Goal: Task Accomplishment & Management: Complete application form

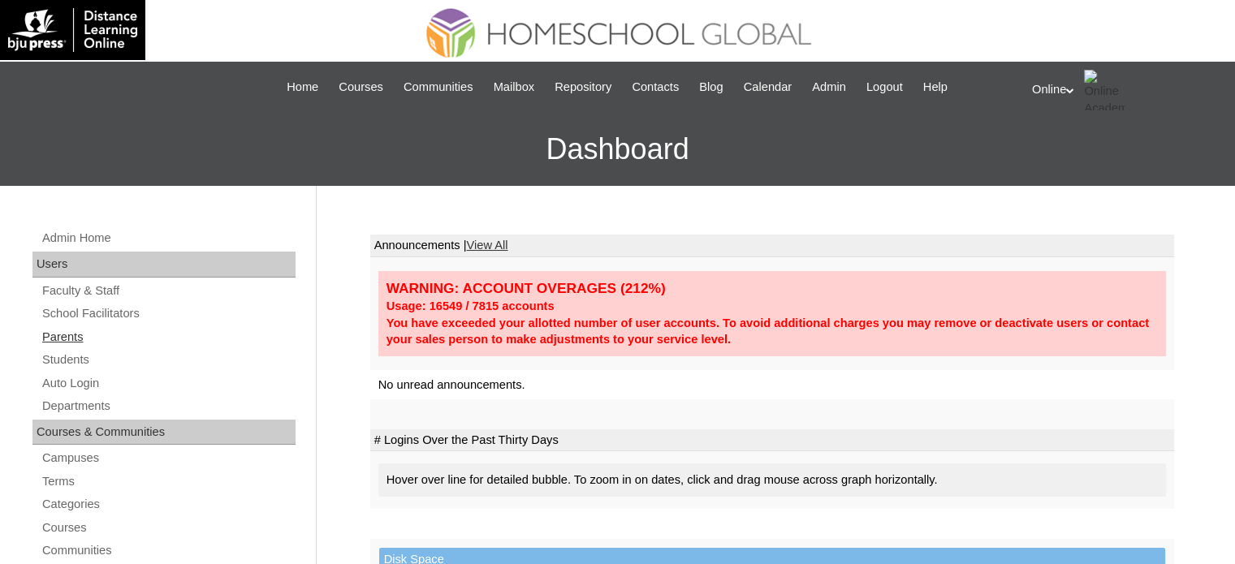
click at [83, 340] on link "Parents" at bounding box center [168, 337] width 255 height 20
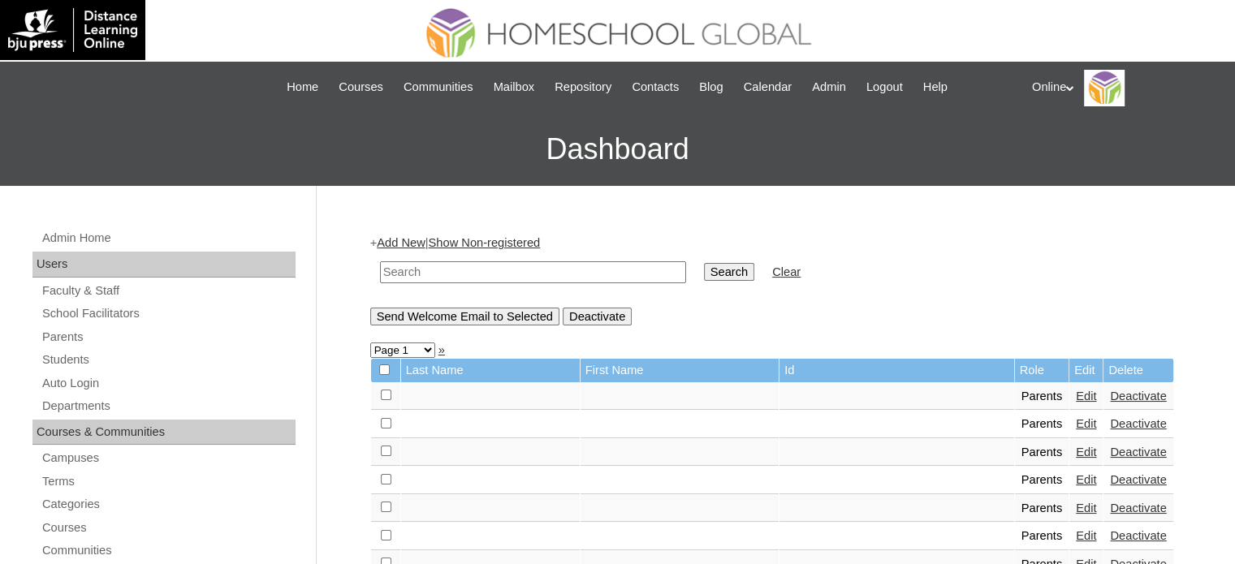
click at [409, 272] on input "text" at bounding box center [533, 273] width 306 height 22
type input "lucas"
click at [704, 263] on input "Search" at bounding box center [729, 272] width 50 height 18
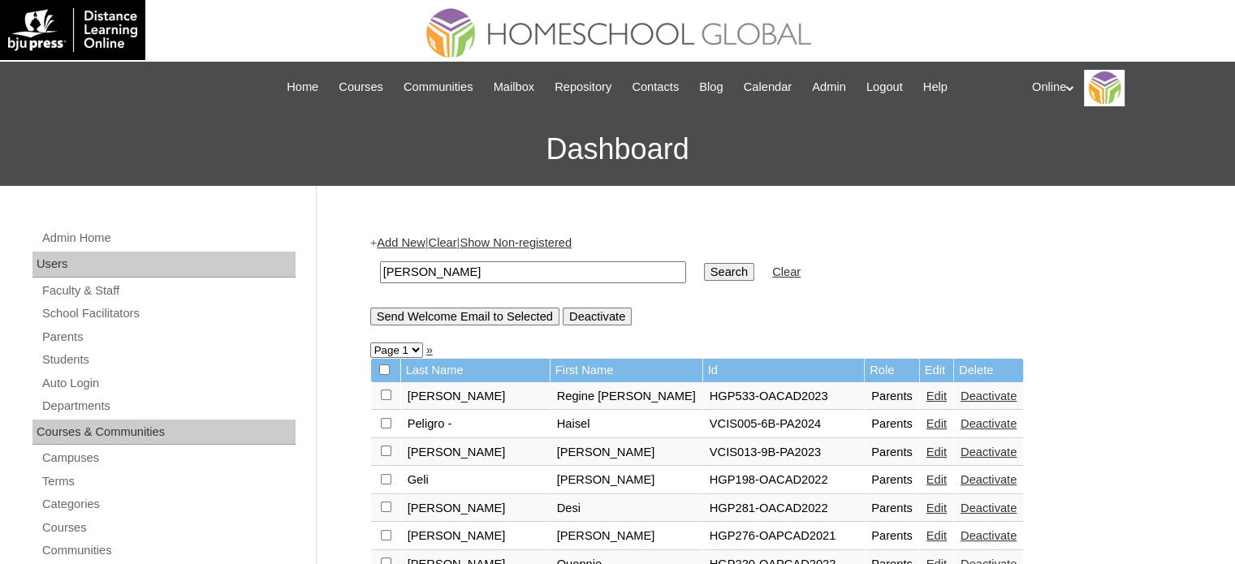
click at [927, 392] on link "Edit" at bounding box center [937, 396] width 20 height 13
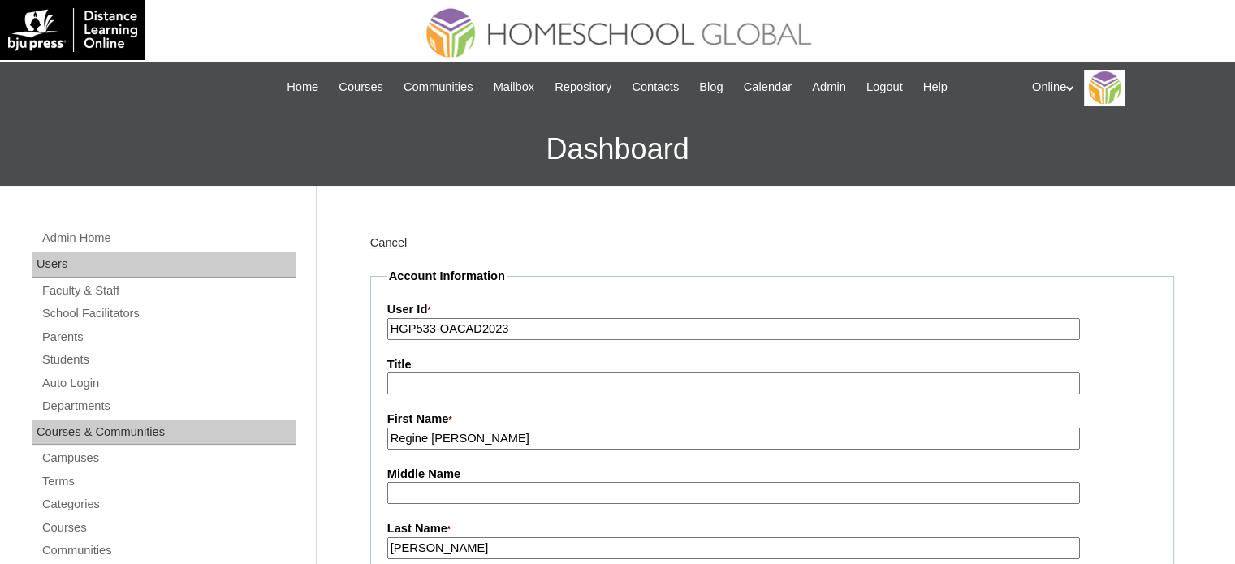
click at [394, 240] on link "Cancel" at bounding box center [388, 242] width 37 height 13
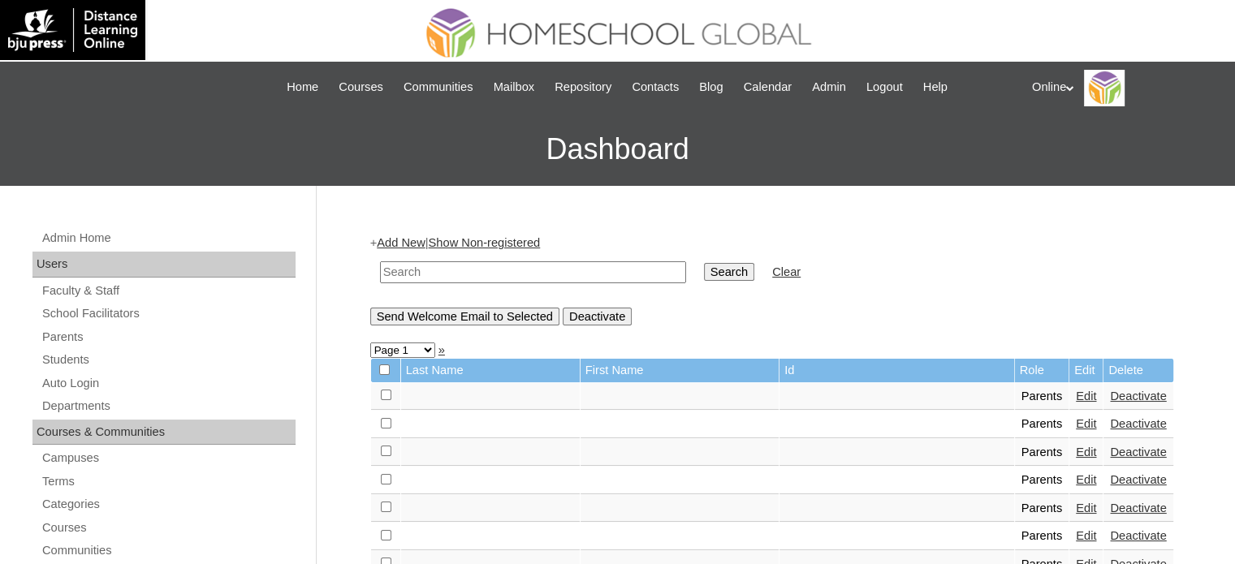
click at [571, 257] on td at bounding box center [533, 272] width 322 height 38
click at [587, 262] on input "text" at bounding box center [533, 273] width 306 height 22
type input "[PERSON_NAME]"
click at [704, 263] on input "Search" at bounding box center [729, 272] width 50 height 18
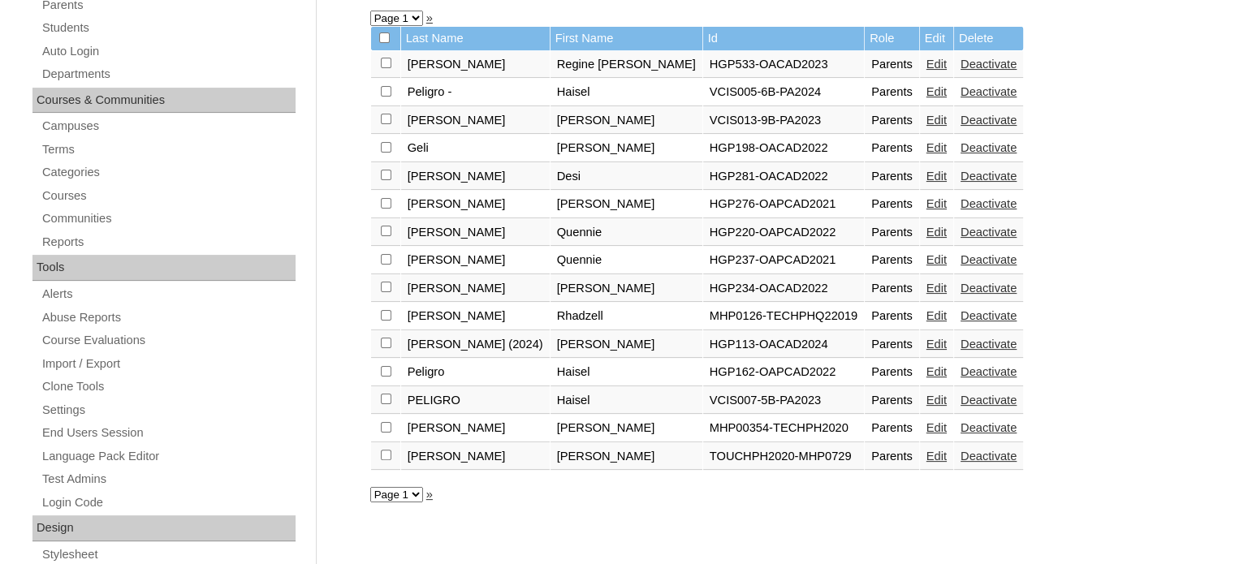
scroll to position [334, 0]
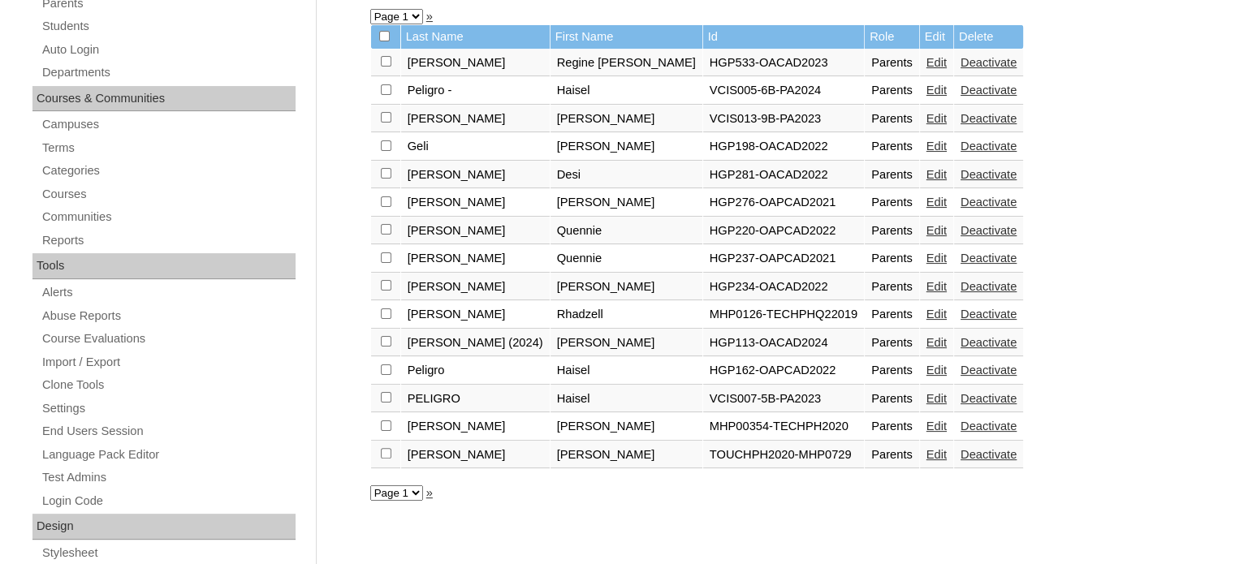
click at [927, 343] on link "Edit" at bounding box center [937, 342] width 20 height 13
click at [927, 339] on link "Edit" at bounding box center [937, 342] width 20 height 13
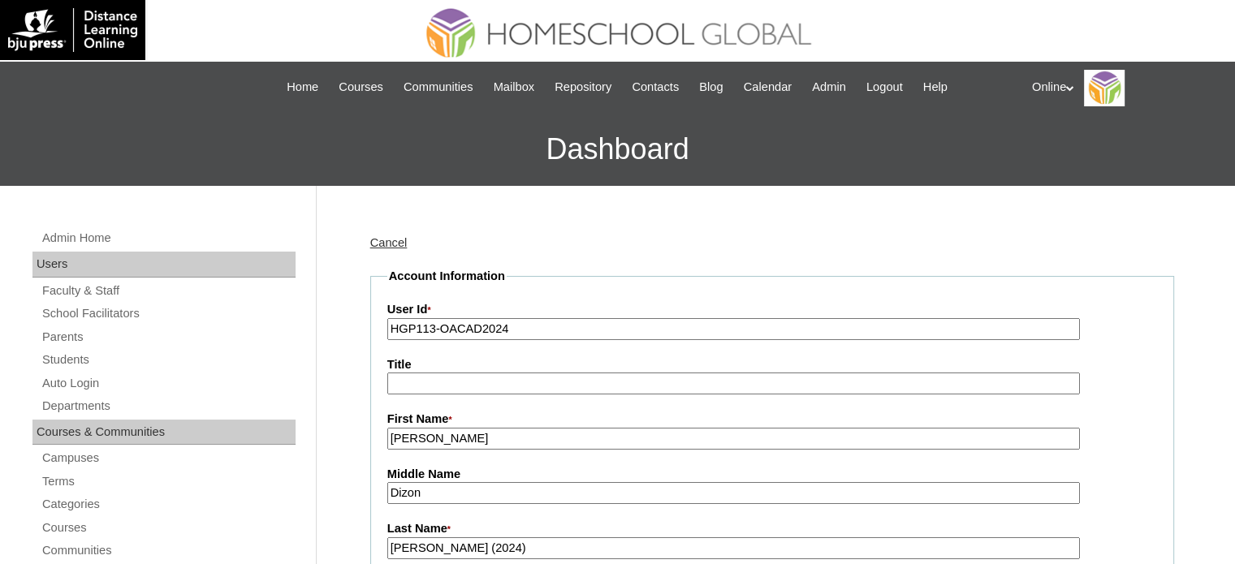
click at [515, 329] on input "HGP113-OACAD2024" at bounding box center [733, 329] width 693 height 22
click at [515, 327] on input "HGP113-OACAD2024" at bounding box center [733, 329] width 693 height 22
paste input "0179-OACAD2025"
type input "HGP0179-OACAD2025"
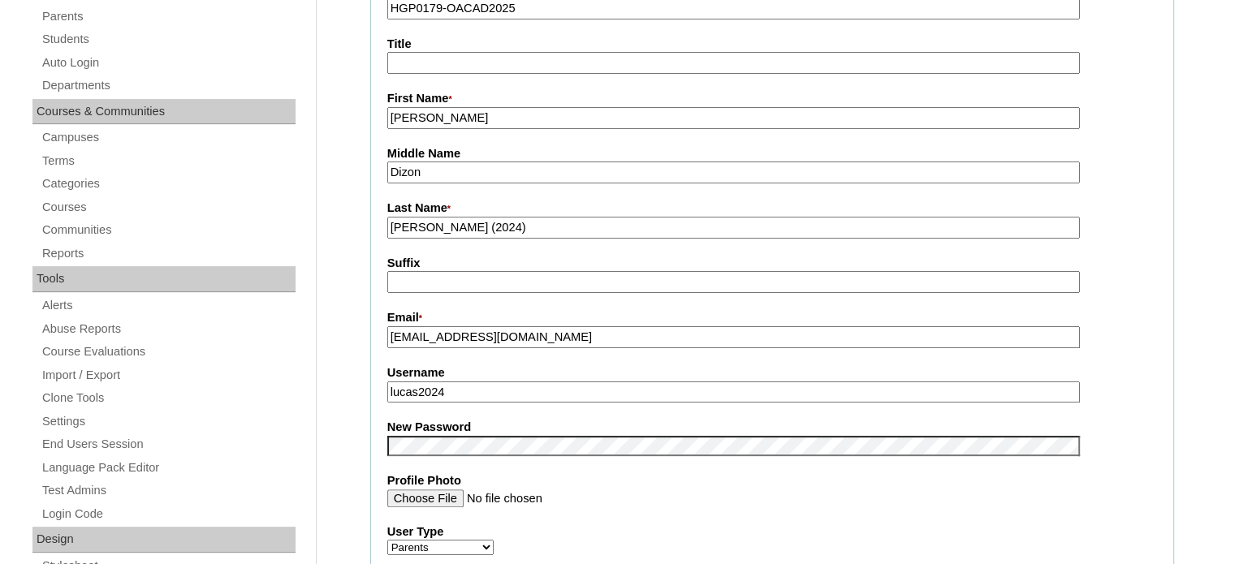
scroll to position [325, 0]
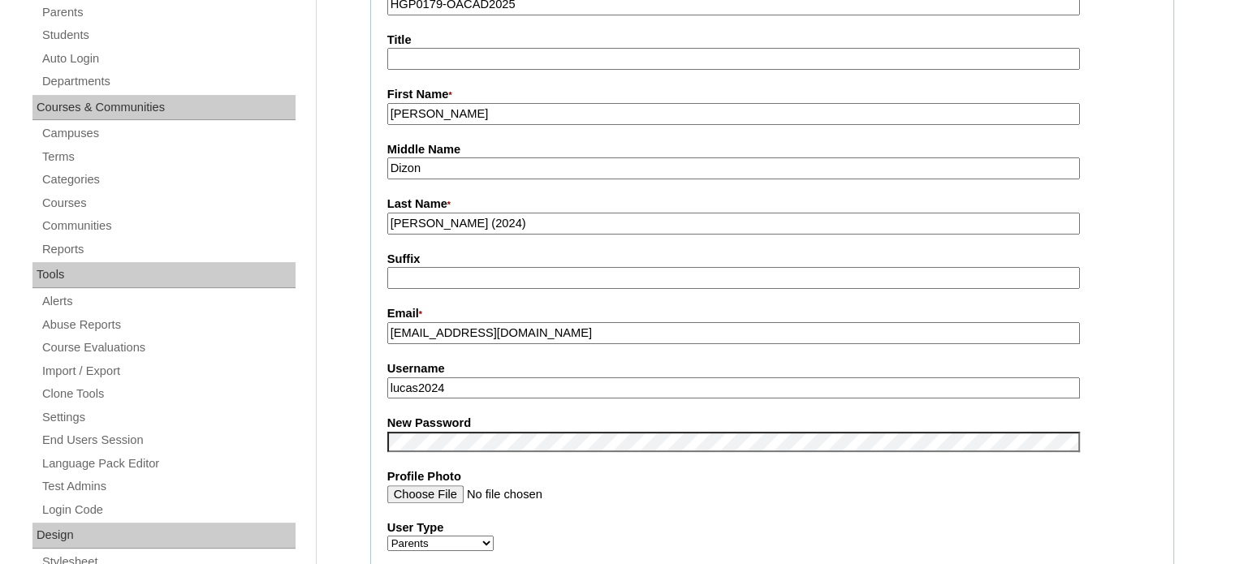
click at [512, 383] on input "lucas2024" at bounding box center [733, 389] width 693 height 22
click at [512, 382] on input "lucas2024" at bounding box center [733, 389] width 693 height 22
paste input "rlucas2025"
type input "rlucas2025"
click at [452, 223] on input "Lucas (2024)" at bounding box center [733, 224] width 693 height 22
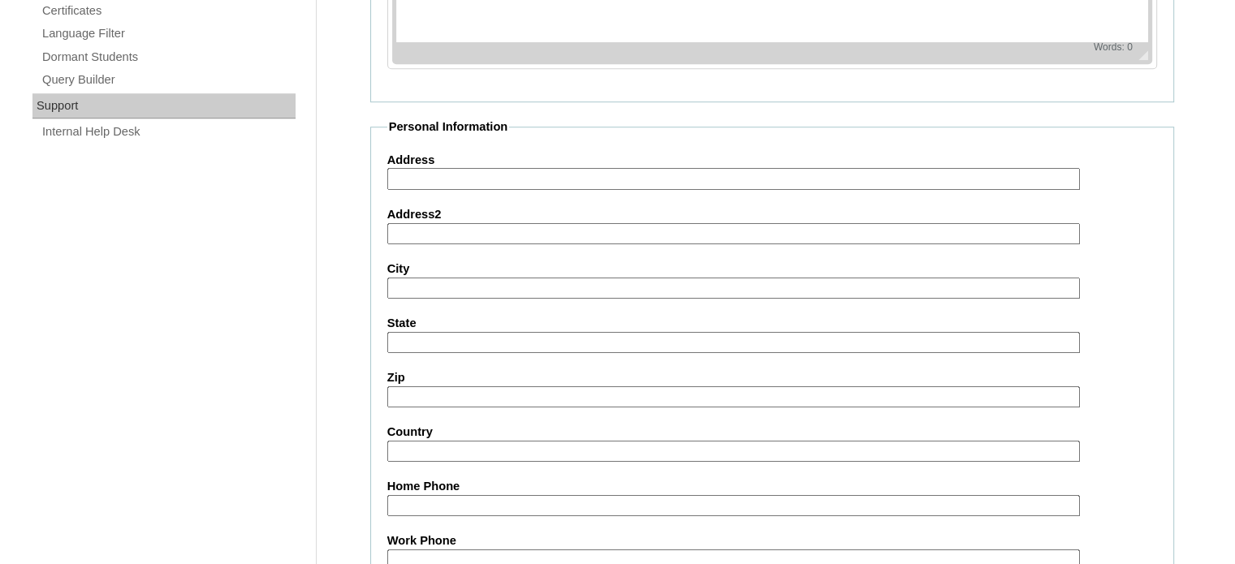
scroll to position [1554, 0]
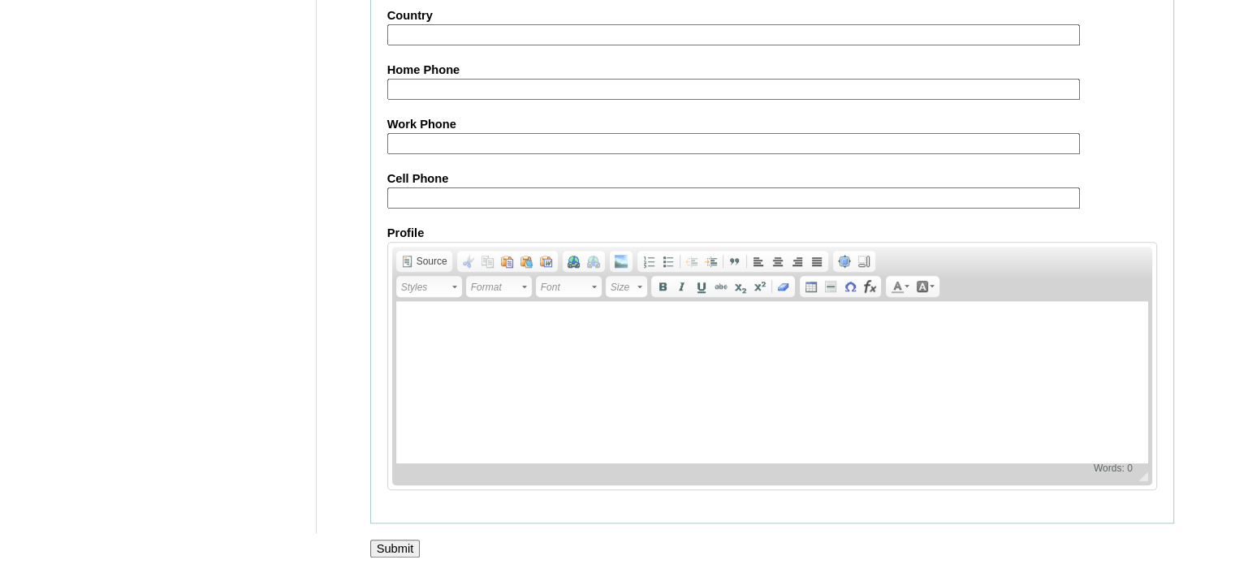
type input "Lucas (2025)"
click at [406, 540] on input "Submit" at bounding box center [395, 549] width 50 height 18
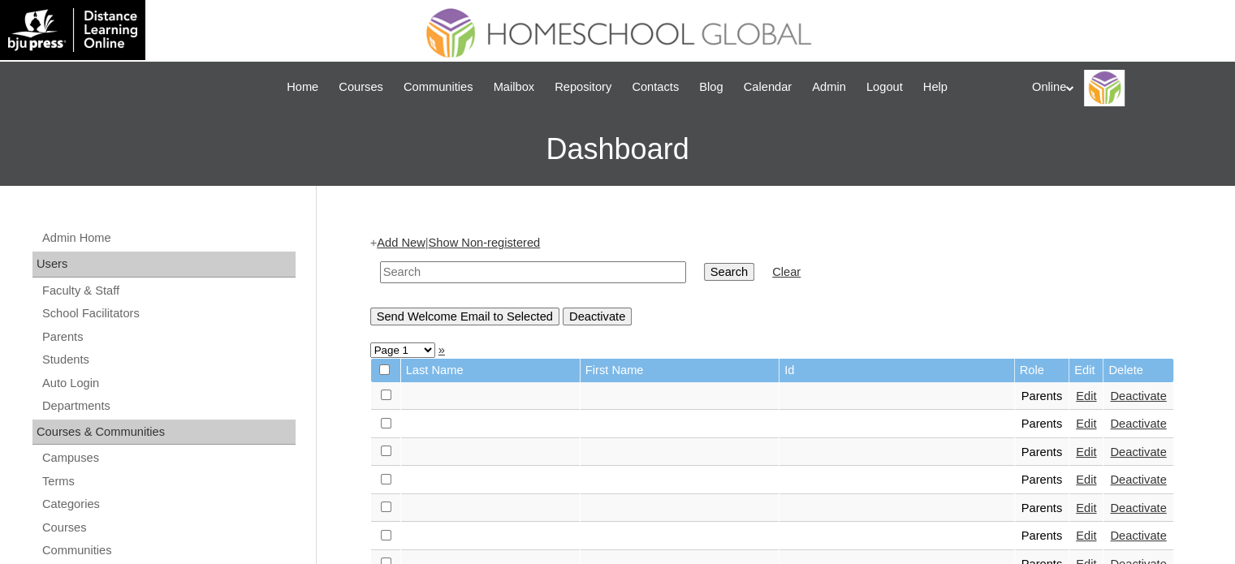
click at [443, 273] on input "text" at bounding box center [533, 273] width 306 height 22
type input "[PERSON_NAME]"
click at [704, 263] on input "Search" at bounding box center [729, 272] width 50 height 18
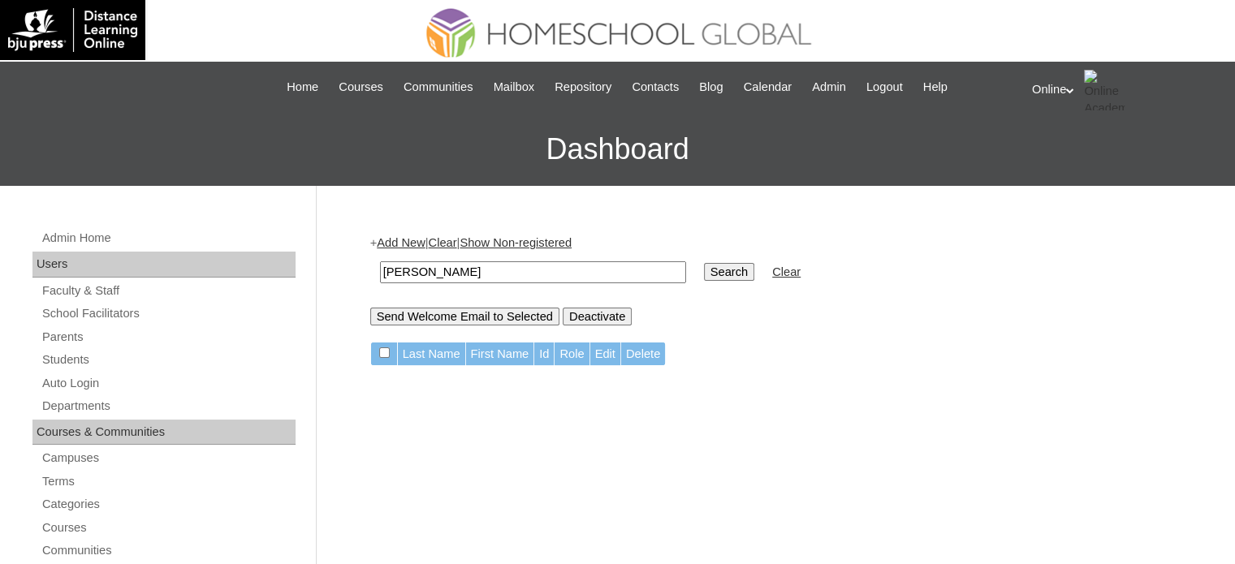
click at [469, 264] on input "[PERSON_NAME]" at bounding box center [533, 273] width 306 height 22
paste input "[EMAIL_ADDRESS][DOMAIN_NAME]"
type input "[EMAIL_ADDRESS][DOMAIN_NAME]"
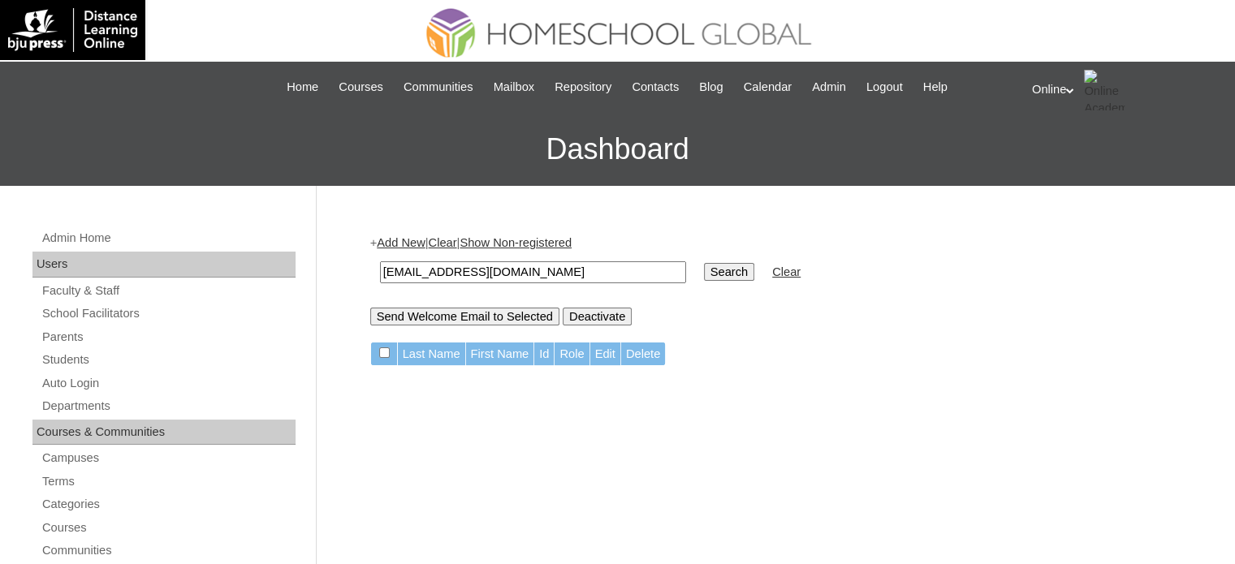
click at [704, 263] on input "Search" at bounding box center [729, 272] width 50 height 18
click at [417, 243] on link "Add New" at bounding box center [401, 242] width 48 height 13
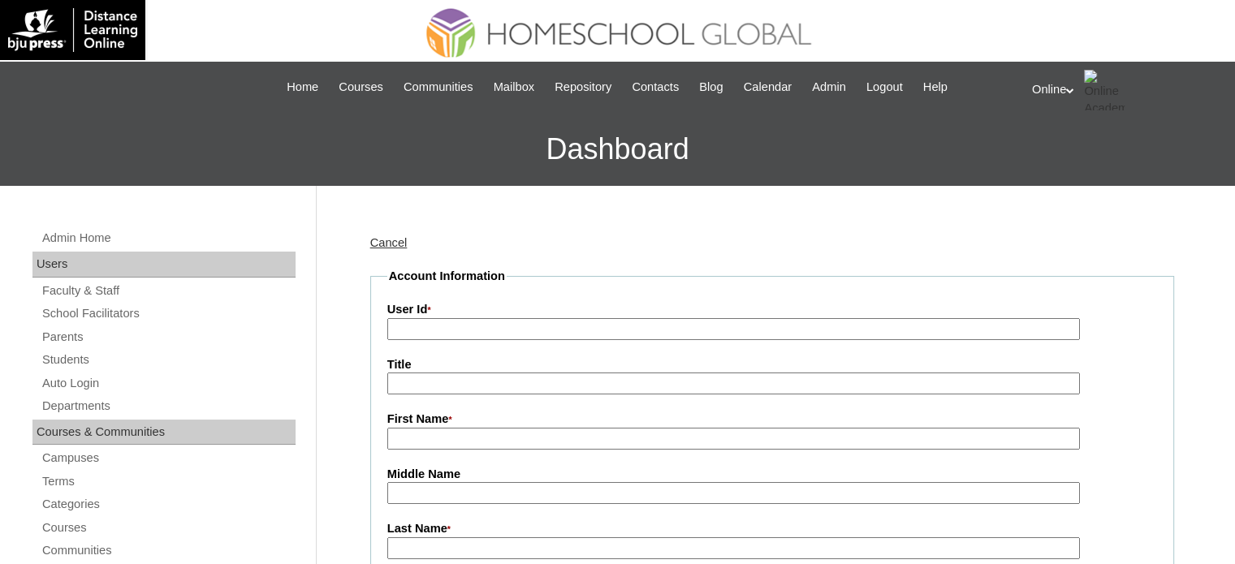
click at [547, 329] on input "User Id *" at bounding box center [733, 329] width 693 height 22
paste input "HGP0180-OACAD2025"
type input "HGP0180-OACAD2025"
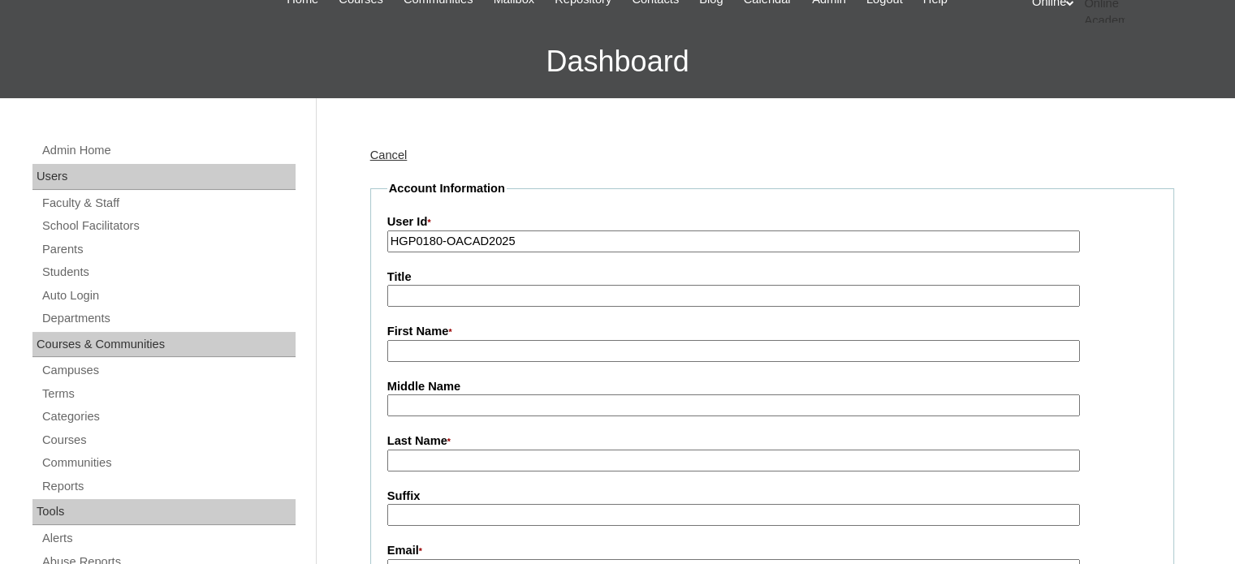
scroll to position [162, 0]
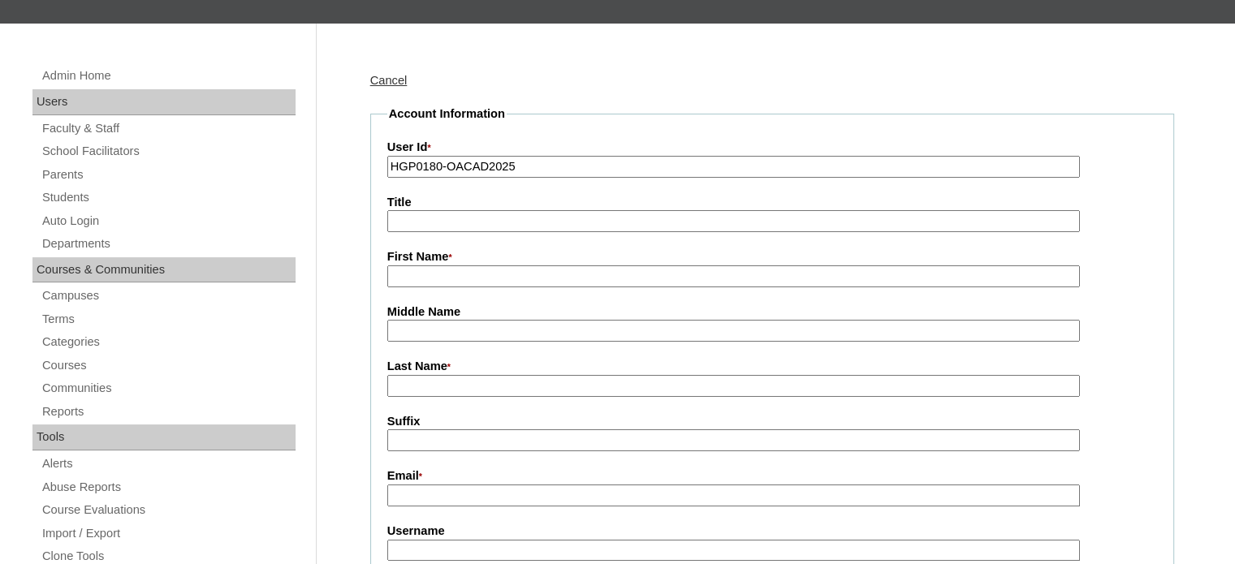
click at [464, 380] on input "Last Name *" at bounding box center [733, 386] width 693 height 22
paste input "yuemerson@gmail.com"
type input "yuemerson@gmail.com"
click at [491, 490] on input "Email *" at bounding box center [733, 496] width 693 height 22
paste input "yuemerson@gmail.com"
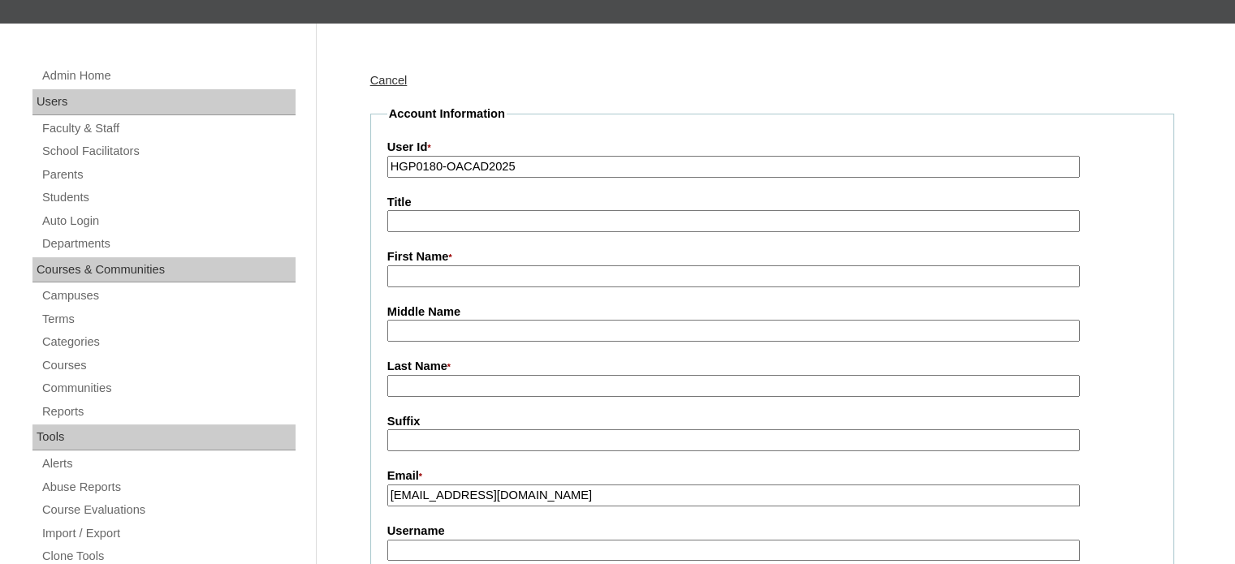
type input "yuemerson@gmail.com"
click at [496, 272] on input "First Name *" at bounding box center [733, 277] width 693 height 22
paste input "Enrique Emerson Yu"
click at [498, 269] on input "Enrique Emerson Yu" at bounding box center [733, 277] width 693 height 22
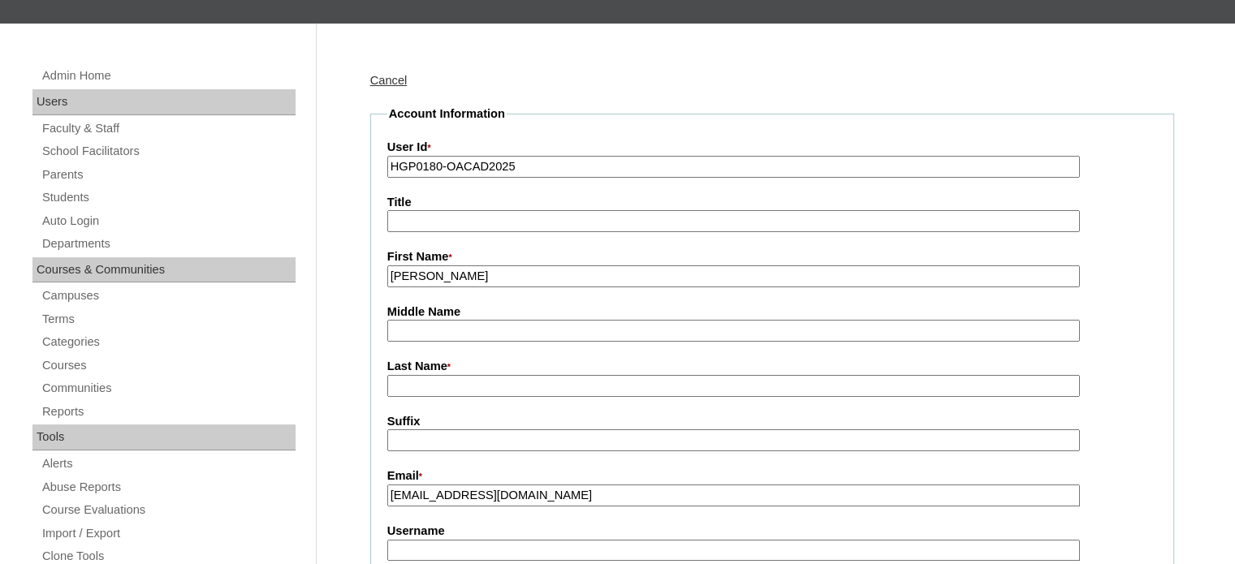
type input "Enrique Emerson"
click at [455, 384] on input "Last Name *" at bounding box center [733, 386] width 693 height 22
paste input "Yu"
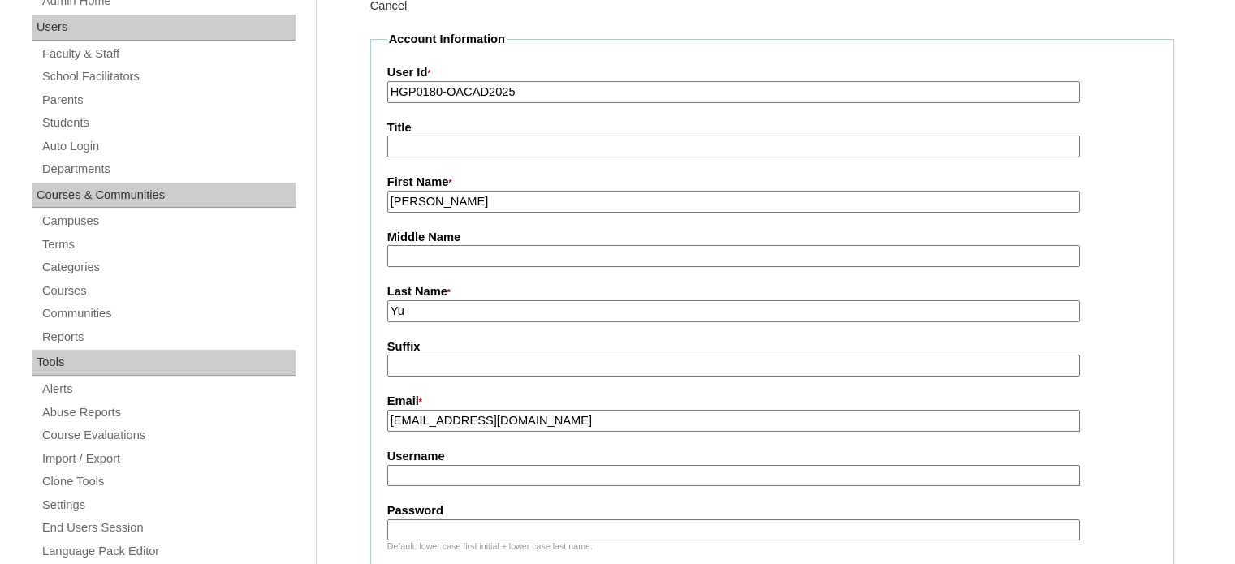
scroll to position [244, 0]
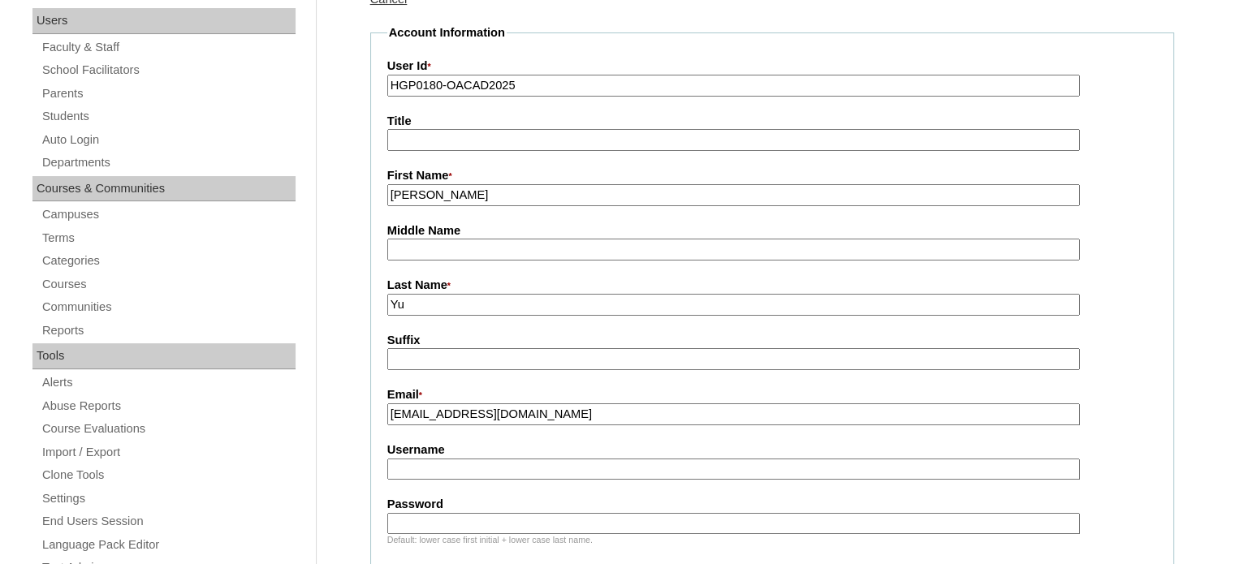
type input "Yu"
click at [475, 463] on input "Username" at bounding box center [733, 470] width 693 height 22
paste input "eyu2025"
type input "eyu2025"
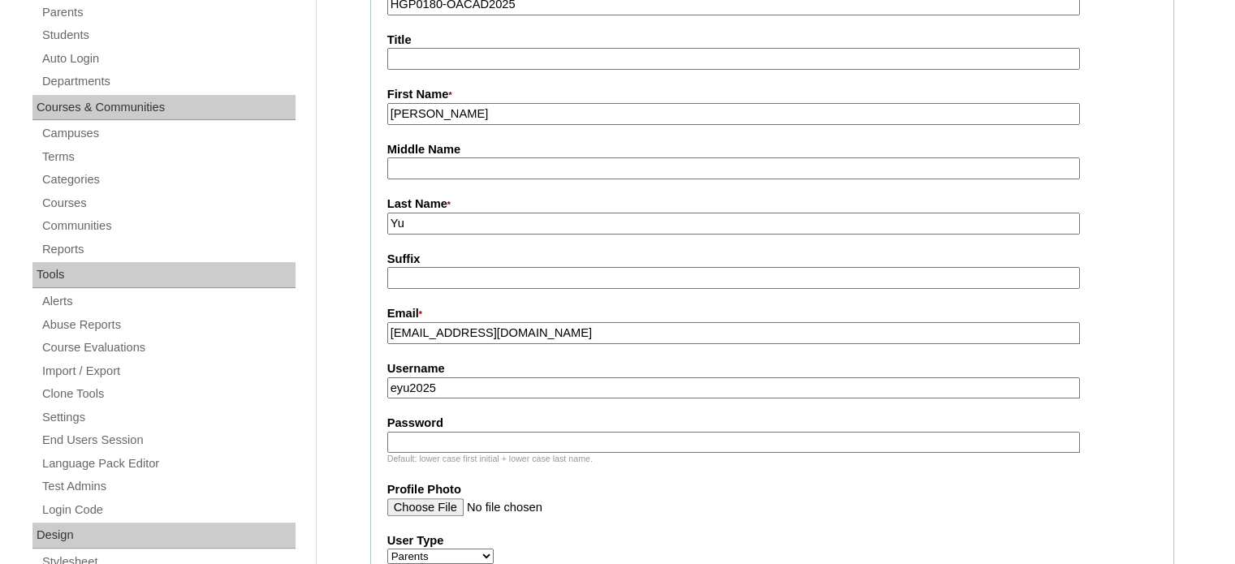
click at [461, 426] on label "Password" at bounding box center [772, 423] width 770 height 17
click at [461, 432] on input "Password" at bounding box center [733, 443] width 693 height 22
paste input "dRtfV"
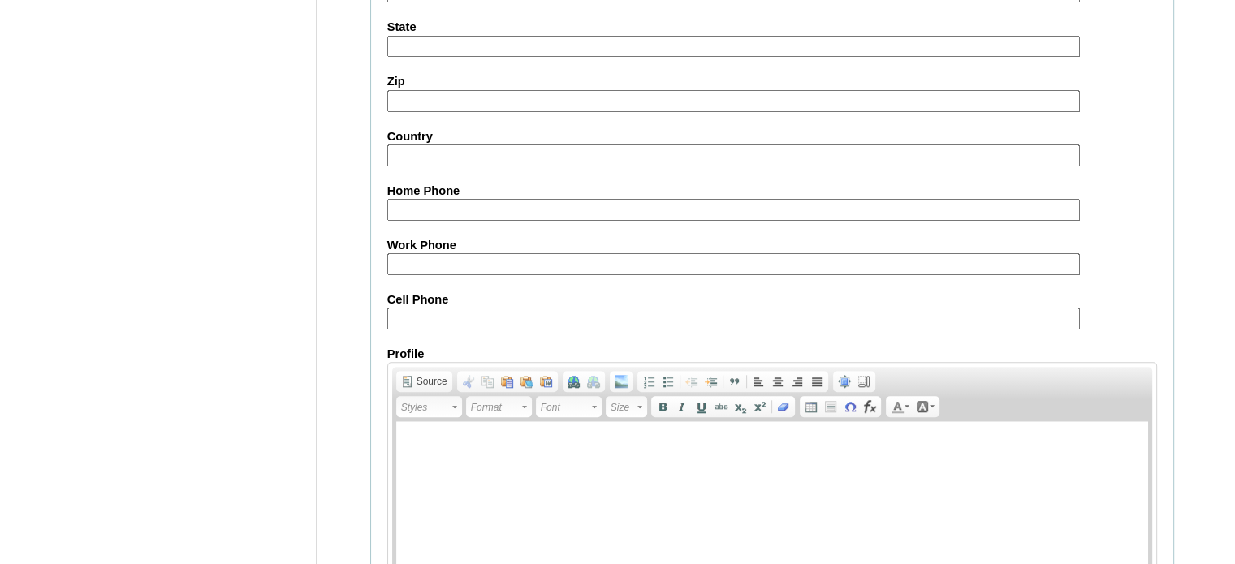
scroll to position [1614, 0]
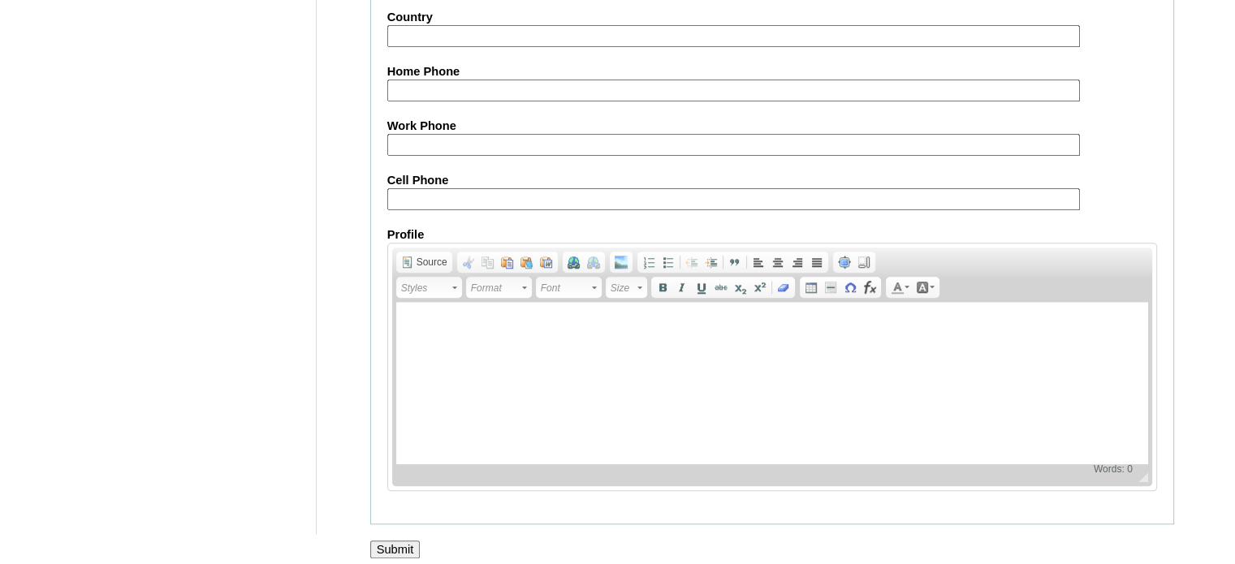
type input "dRtfV"
click at [394, 542] on input "Submit" at bounding box center [395, 550] width 50 height 18
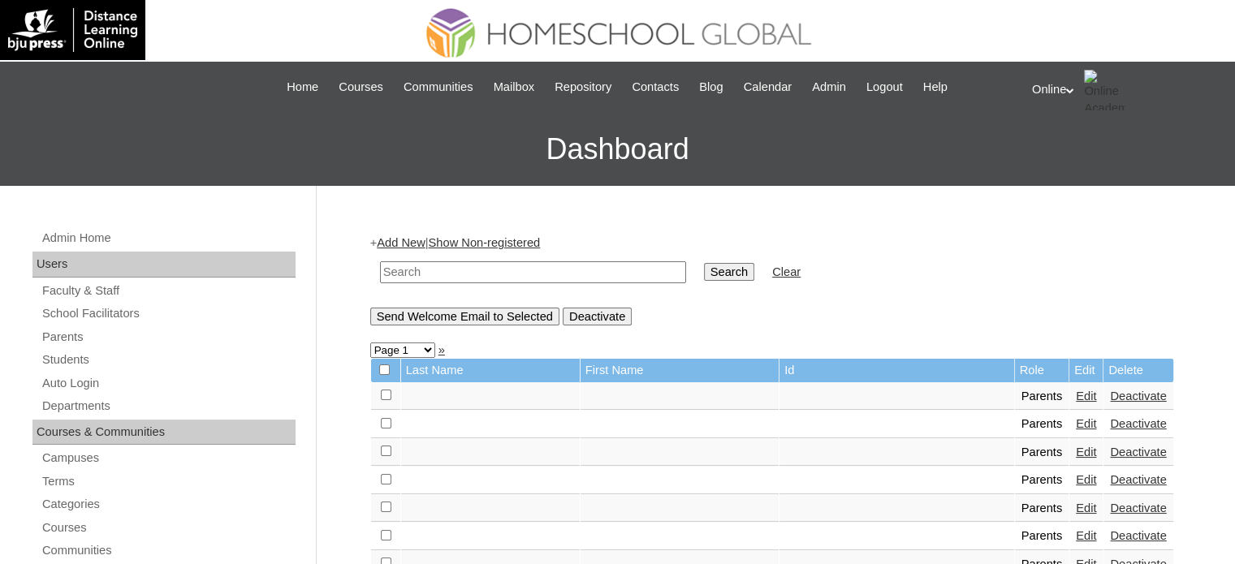
click at [419, 269] on input "text" at bounding box center [533, 273] width 306 height 22
type input "riona"
click at [704, 263] on input "Search" at bounding box center [729, 272] width 50 height 18
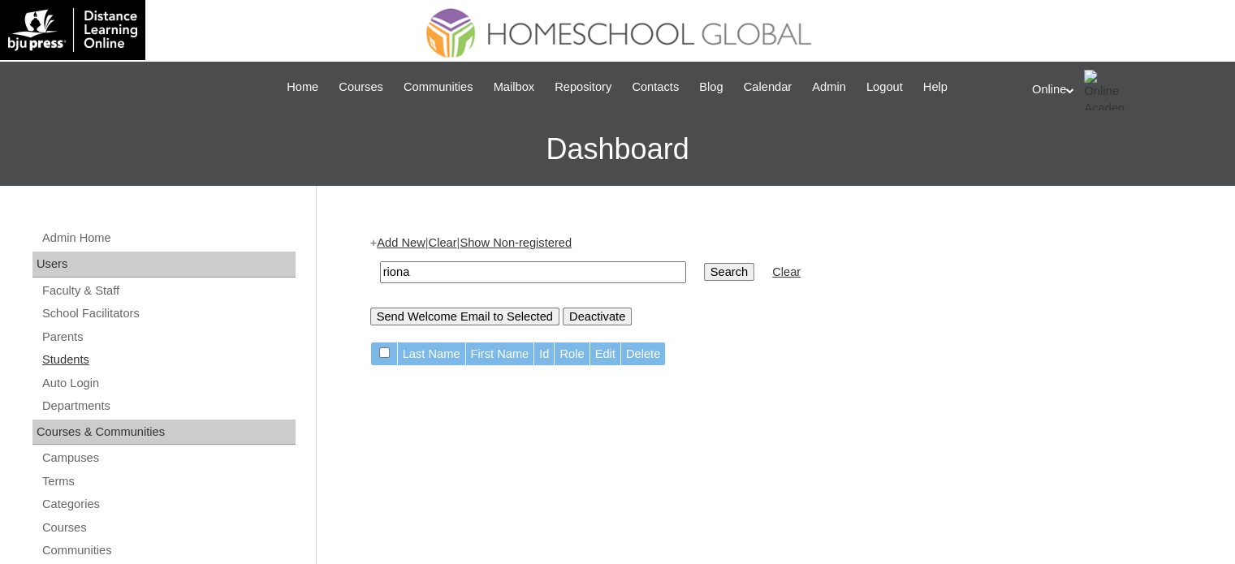
click at [132, 355] on link "Students" at bounding box center [168, 360] width 255 height 20
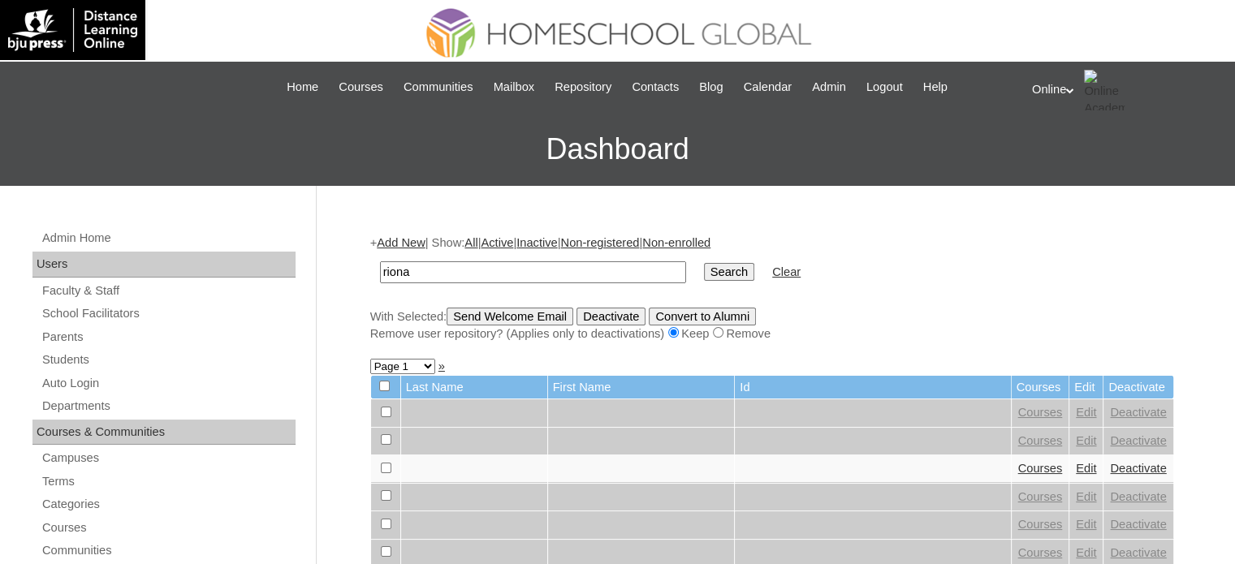
type input "riona"
click at [704, 263] on input "Search" at bounding box center [729, 272] width 50 height 18
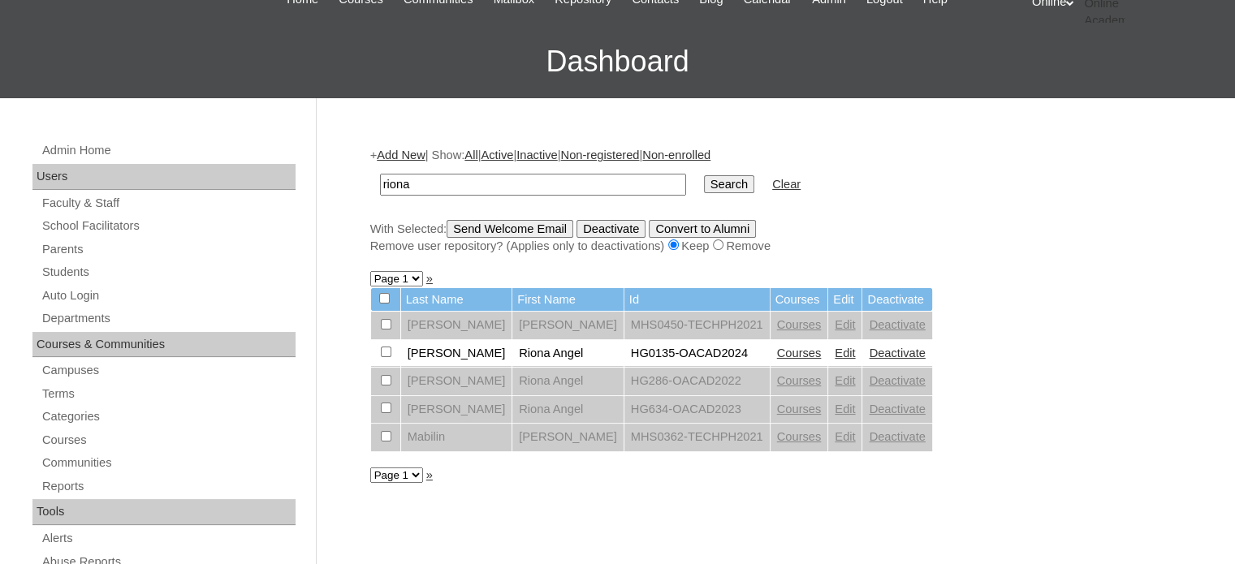
scroll to position [162, 0]
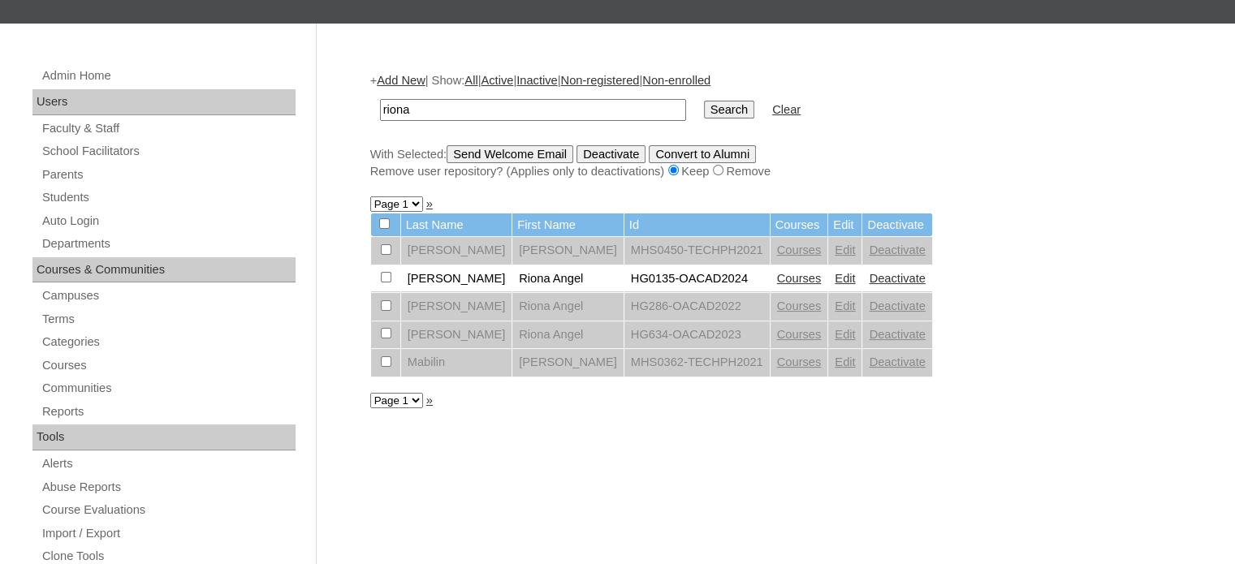
click at [869, 279] on link "Deactivate" at bounding box center [897, 278] width 56 height 13
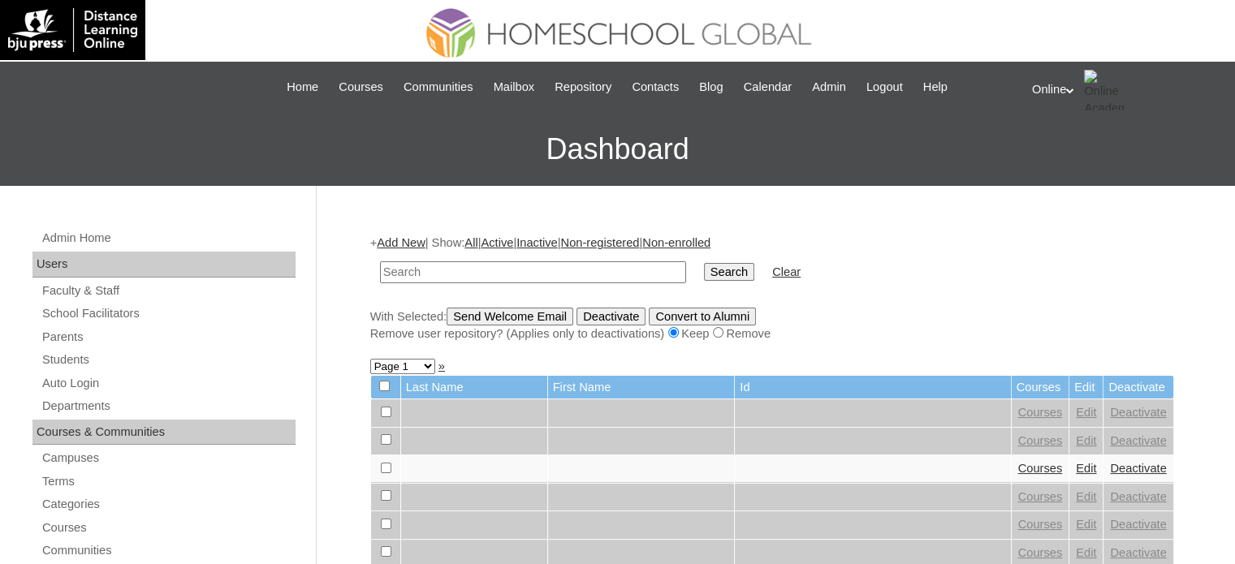
click at [408, 240] on link "Add New" at bounding box center [401, 242] width 48 height 13
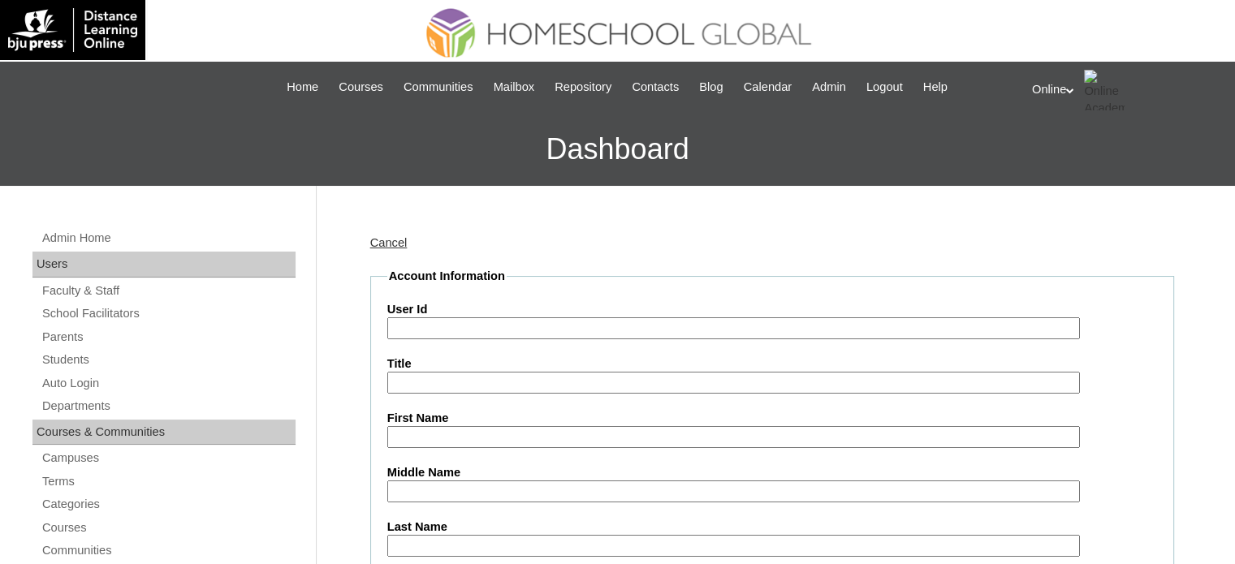
click at [477, 320] on input "User Id" at bounding box center [733, 329] width 693 height 22
paste input "HG220OACAD2025"
type input "HG220OACAD2025"
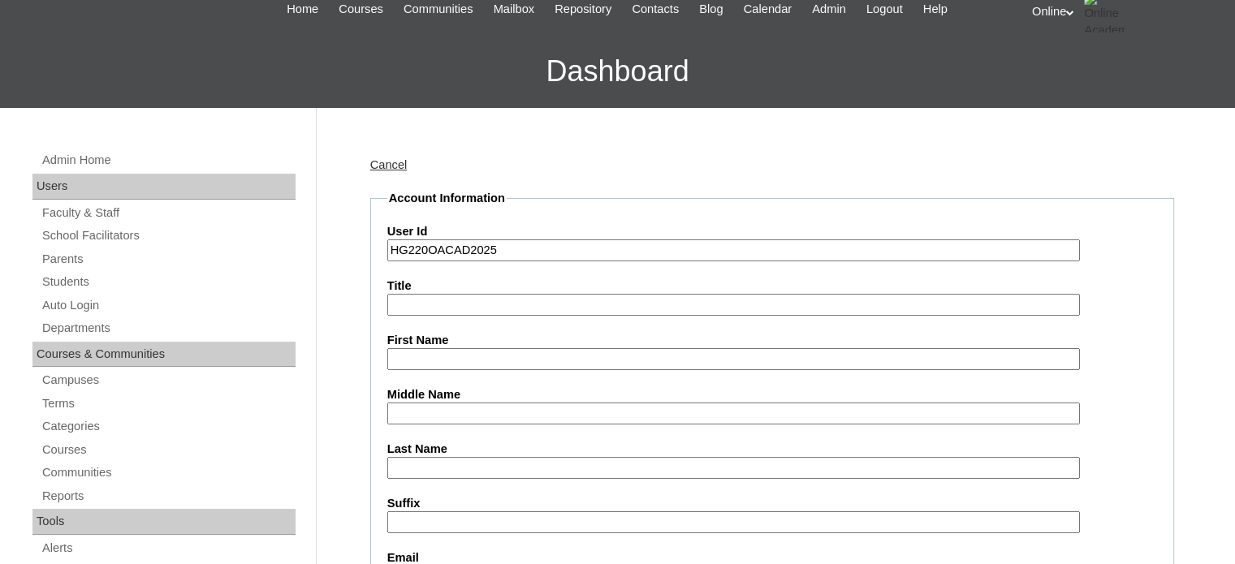
scroll to position [81, 0]
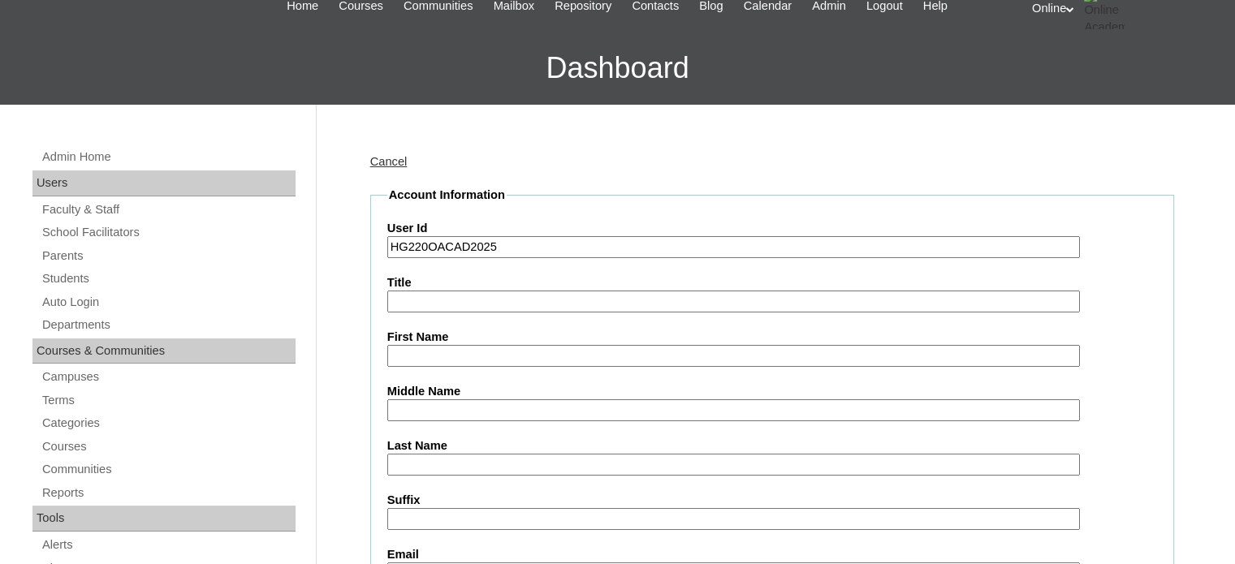
click at [461, 345] on input "First Name" at bounding box center [733, 356] width 693 height 22
paste input "Maxie Enzo Lee YU _062019-7093"
click at [552, 359] on input "Maxie Enzo Lee YU _062019-7093" at bounding box center [733, 356] width 693 height 22
click at [600, 342] on div "First Name Maxie Enzo Lee YU _062019-7093" at bounding box center [772, 348] width 770 height 38
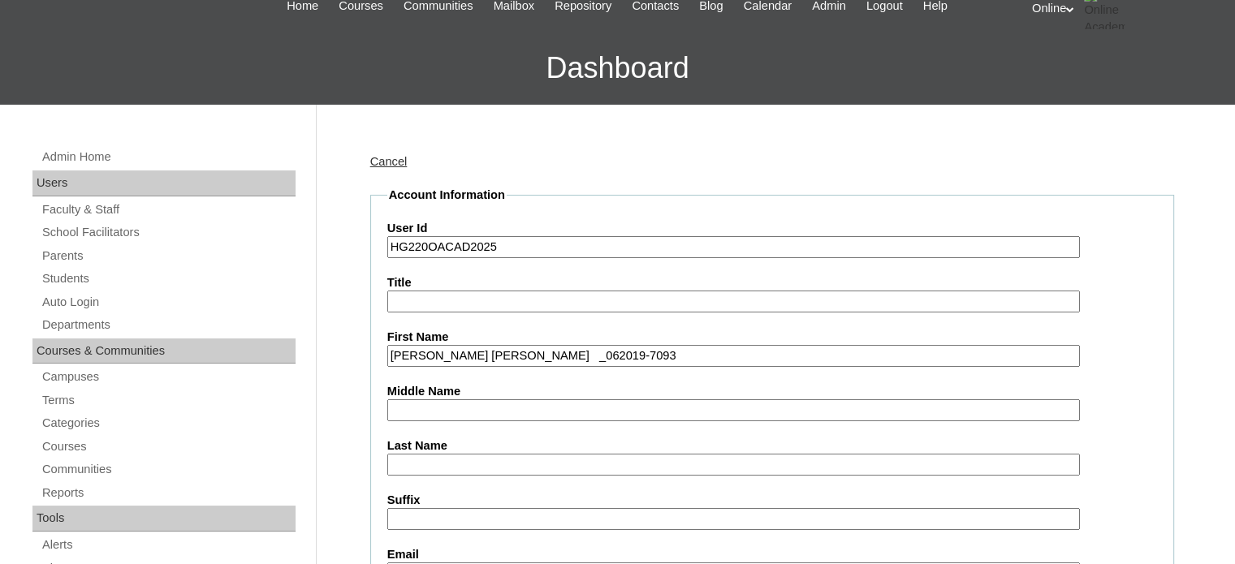
drag, startPoint x: 603, startPoint y: 359, endPoint x: 507, endPoint y: 354, distance: 96.8
click at [507, 354] on input "Maxie Enzo Lee YU _062019-7093" at bounding box center [733, 356] width 693 height 22
click at [492, 350] on input "Maxie Enzo Lee YU" at bounding box center [733, 356] width 693 height 22
type input "Maxie Enzo Lee"
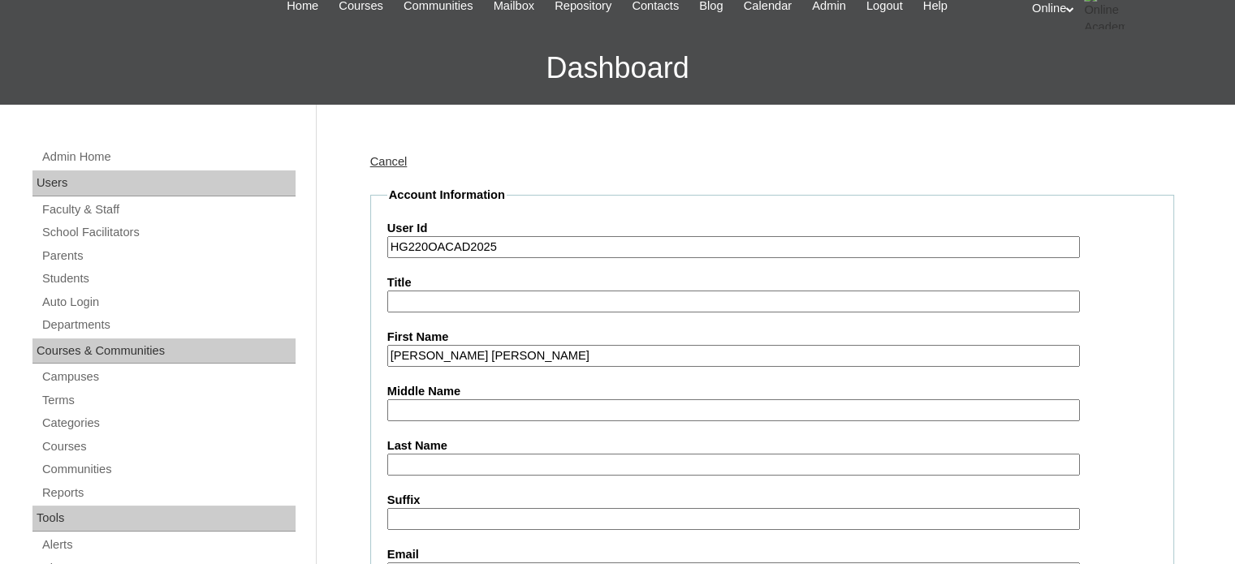
click at [442, 466] on input "Last Name" at bounding box center [733, 465] width 693 height 22
paste input "YU"
type input "YU"
click at [465, 361] on input "Maxie Enzo Lee" at bounding box center [733, 356] width 693 height 22
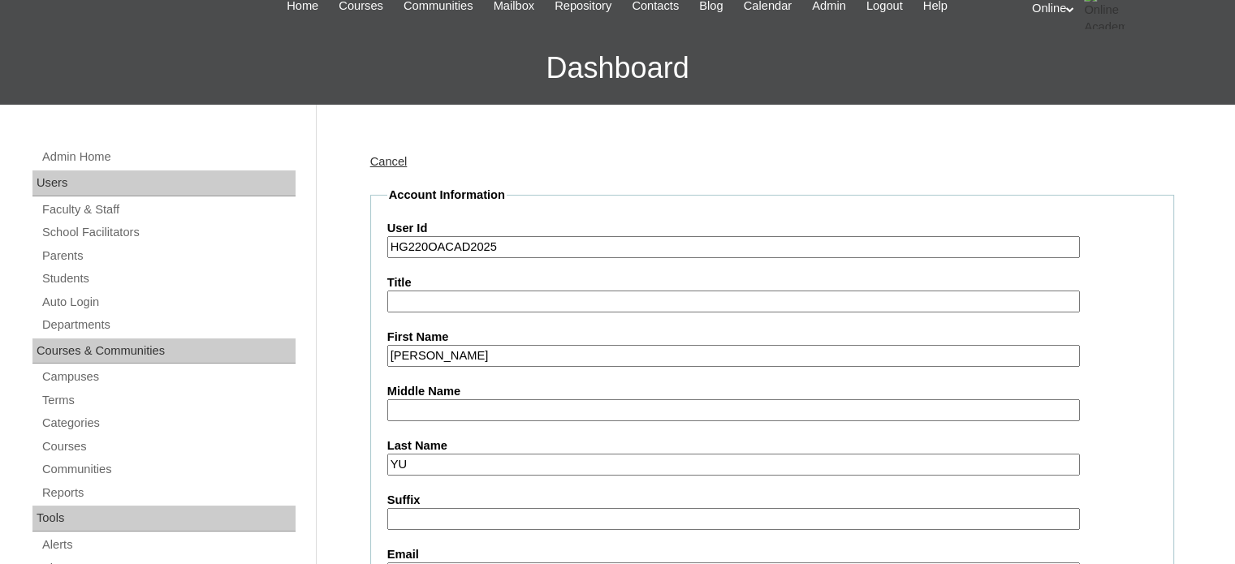
type input "Maxie Enzo"
click at [435, 416] on input "Middle Name" at bounding box center [733, 411] width 693 height 22
paste input "Lee"
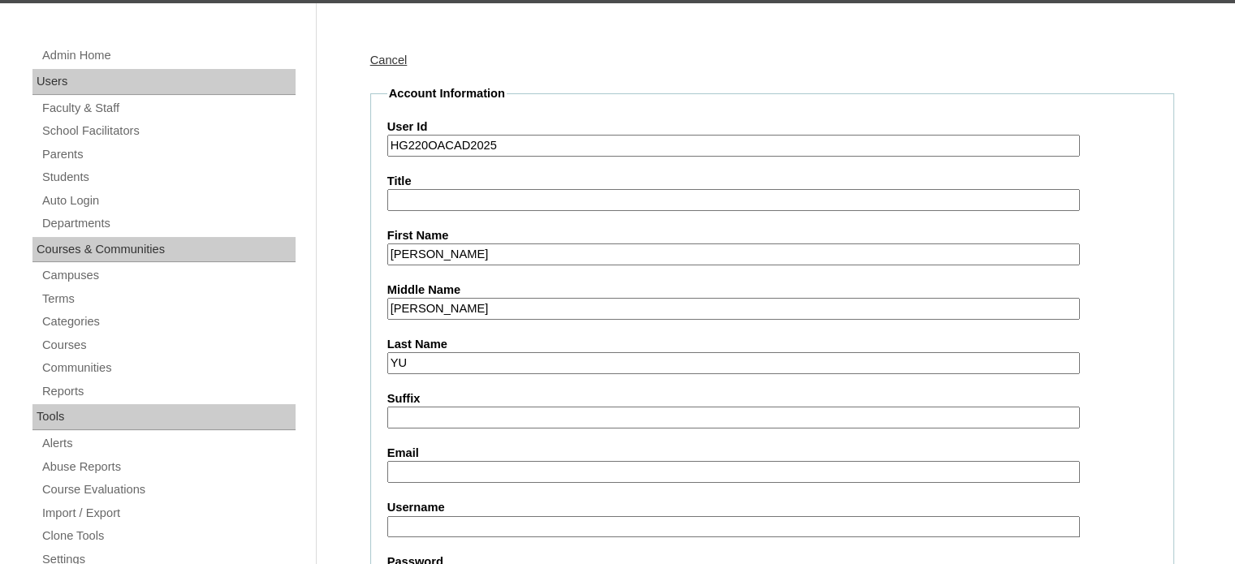
scroll to position [244, 0]
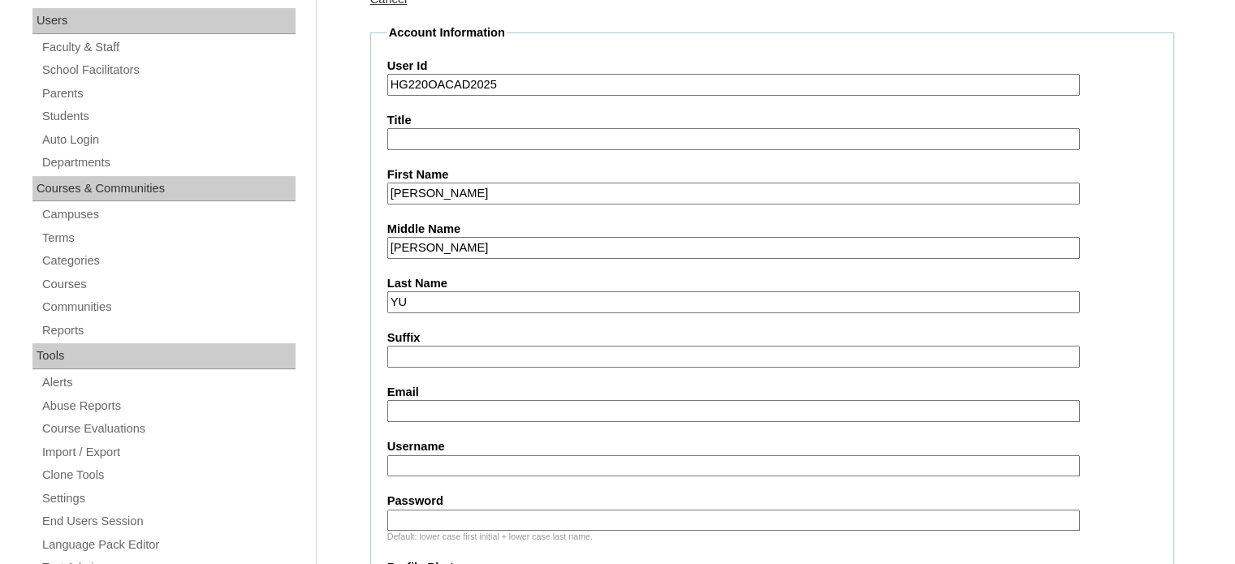
type input "Lee"
click at [416, 412] on input "Email" at bounding box center [733, 411] width 693 height 22
paste input "yuemerson@gmail.com"
type input "yuemerson@gmail.com"
click at [416, 460] on input "Username" at bounding box center [733, 467] width 693 height 22
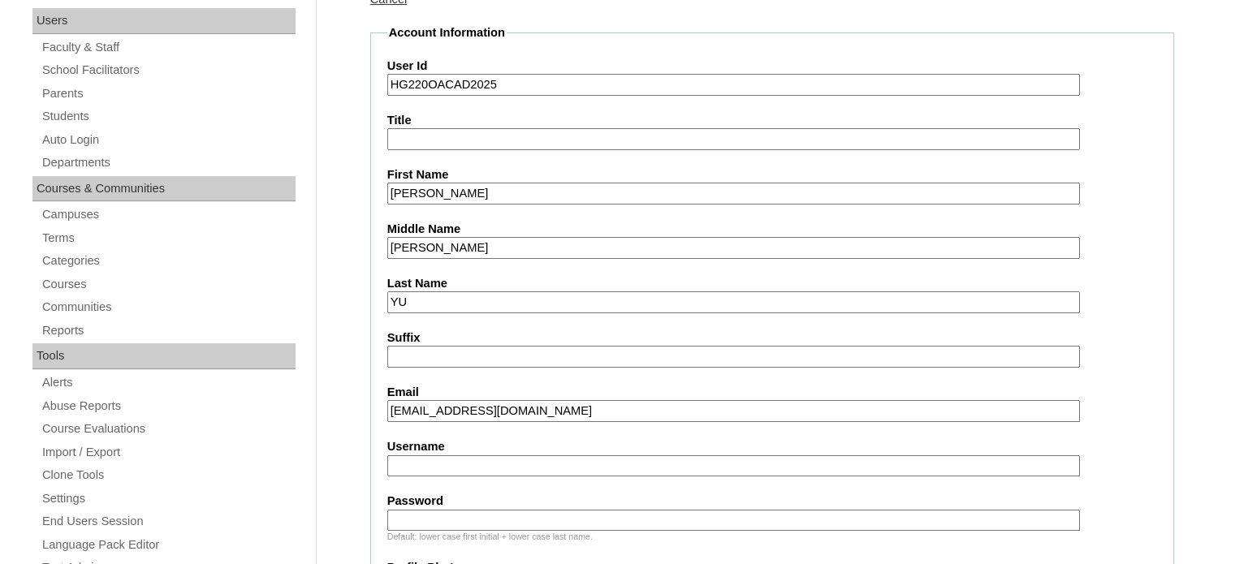
paste input "maxie.yu2025"
type input "maxie.yu2025"
click at [426, 531] on div "Default: lower case first initial + lower case last name." at bounding box center [772, 537] width 770 height 12
click at [419, 512] on input "Password" at bounding box center [733, 521] width 693 height 22
paste input "mXnZy"
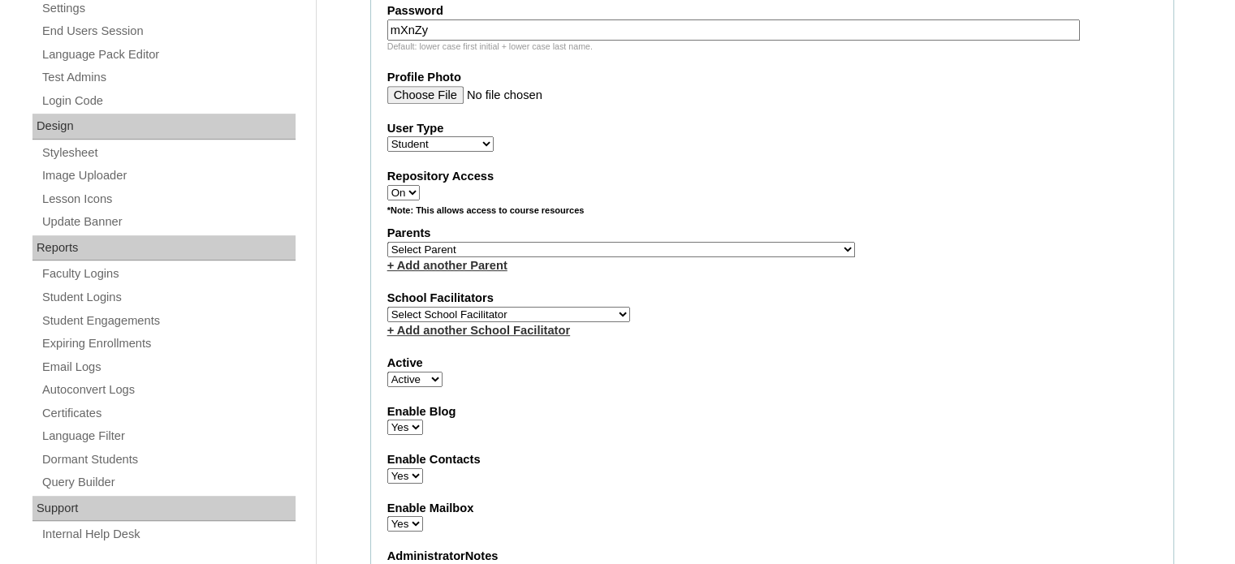
scroll to position [731, 0]
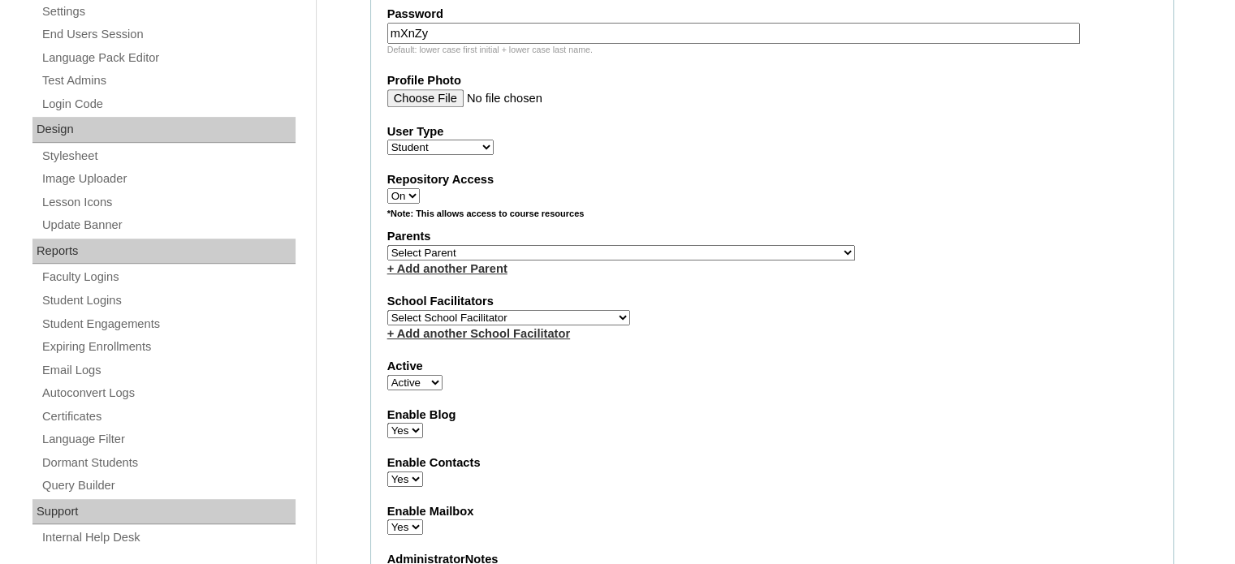
type input "mXnZy"
click at [630, 245] on select "Select Parent , , , , , , , , , , , , , , , , , , , , , , , , , , , , , , , , ,…" at bounding box center [621, 252] width 468 height 15
select select "43679"
click at [387, 245] on select "Select Parent , , , , , , , , , , , , , , , , , , , , , , , , , , , , , , , , ,…" at bounding box center [621, 252] width 468 height 15
click at [546, 310] on select "Select School Facilitator Norman Añain Ruffa Abadijas Mary Abella Gloryfe Abion…" at bounding box center [508, 317] width 243 height 15
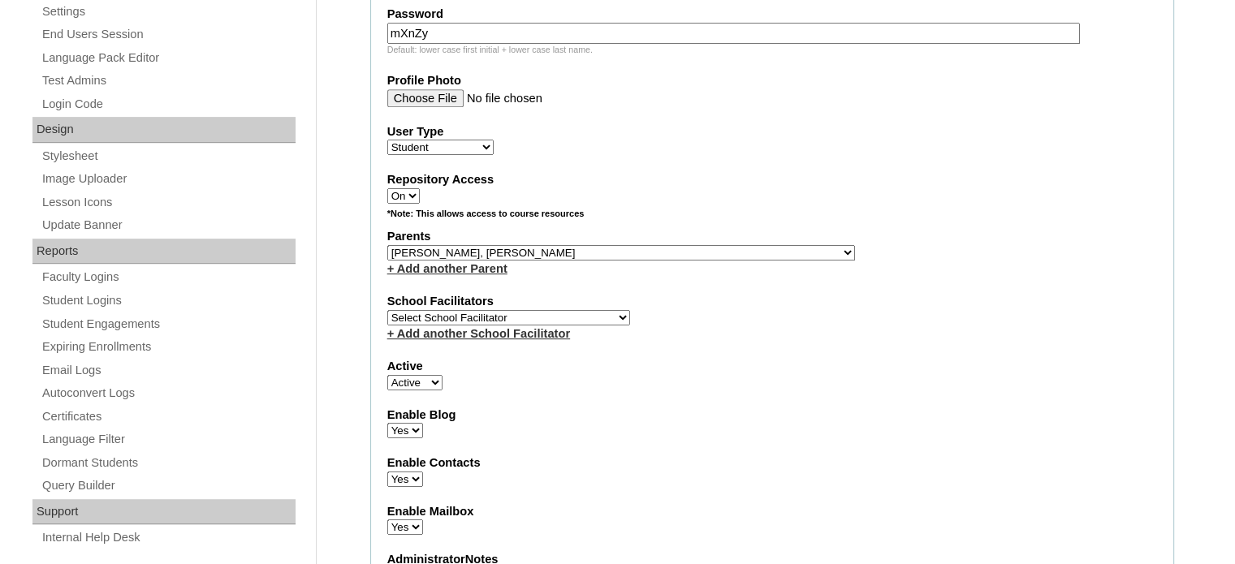
select select "29277"
click at [387, 310] on select "Select School Facilitator Norman Añain Ruffa Abadijas Mary Abella Gloryfe Abion…" at bounding box center [508, 317] width 243 height 15
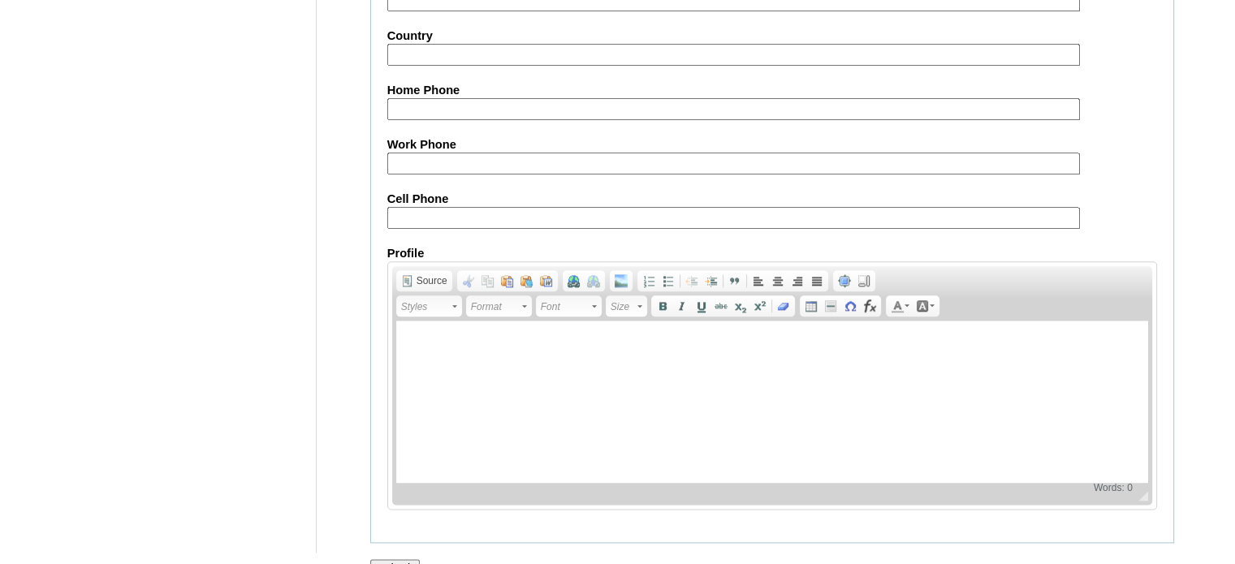
scroll to position [1890, 0]
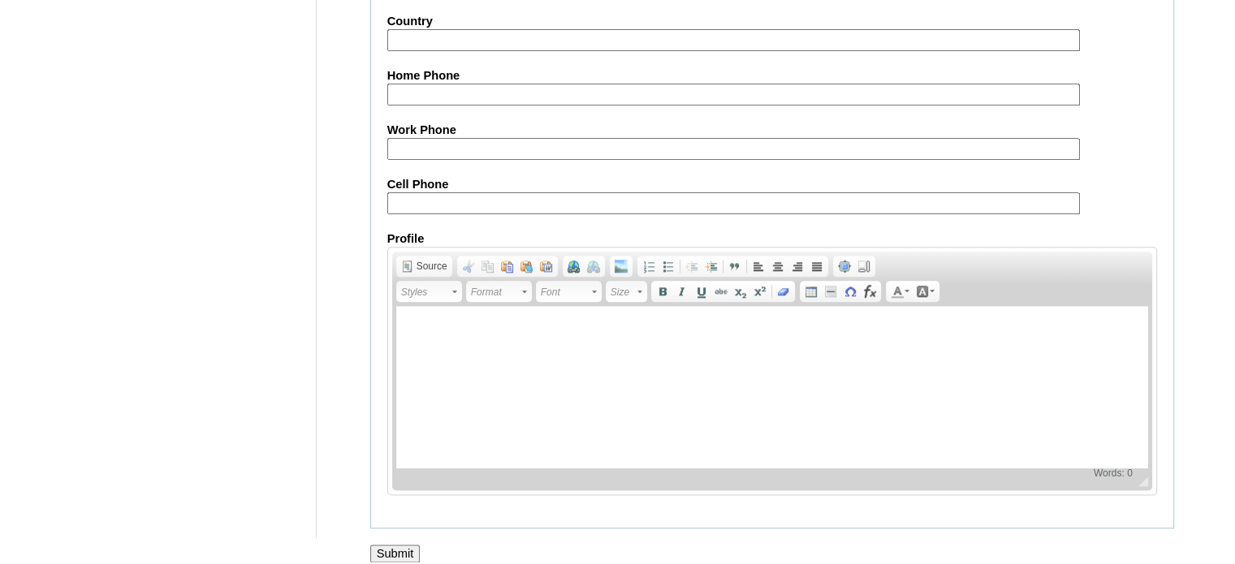
click at [400, 545] on input "Submit" at bounding box center [395, 554] width 50 height 18
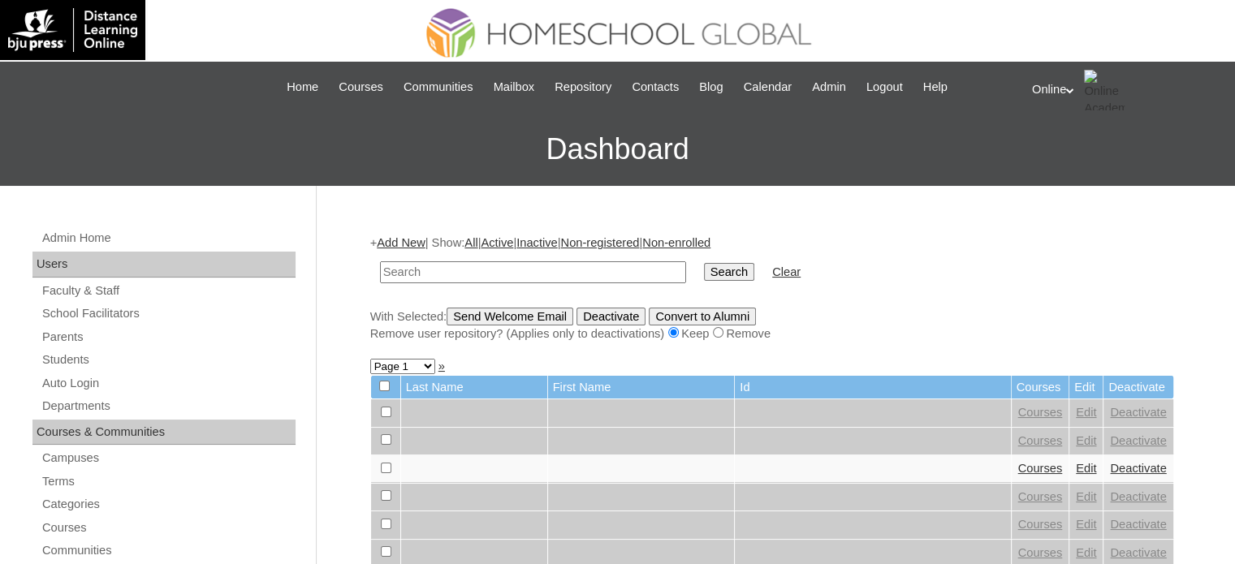
click at [521, 277] on input "text" at bounding box center [533, 273] width 306 height 22
type input "maxie"
click at [704, 263] on input "Search" at bounding box center [729, 272] width 50 height 18
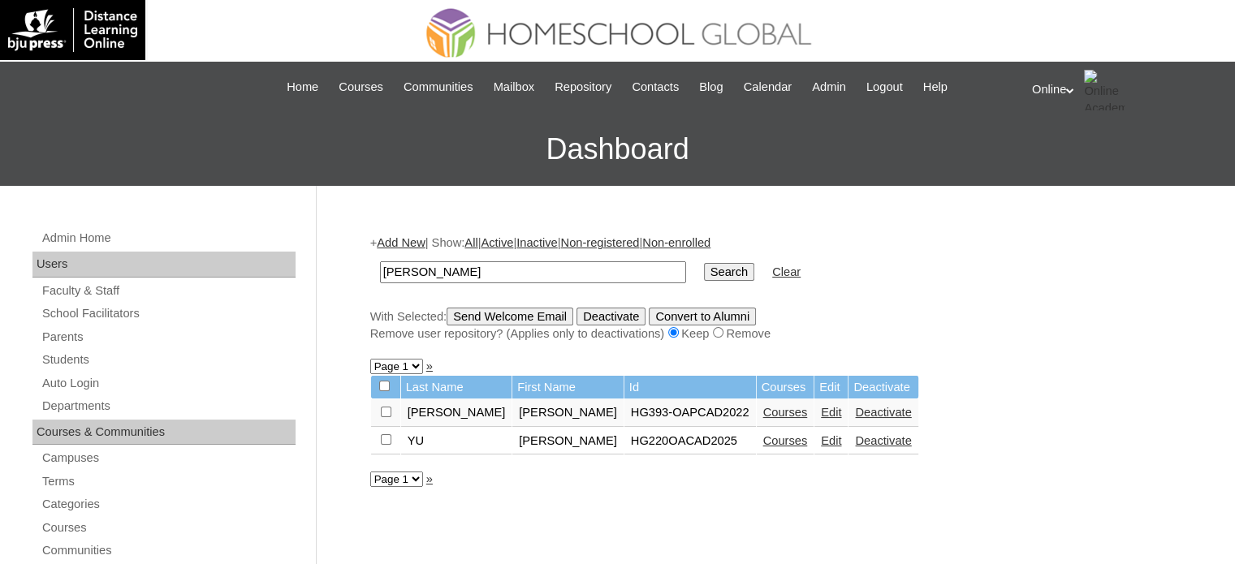
click at [763, 441] on link "Courses" at bounding box center [785, 440] width 45 height 13
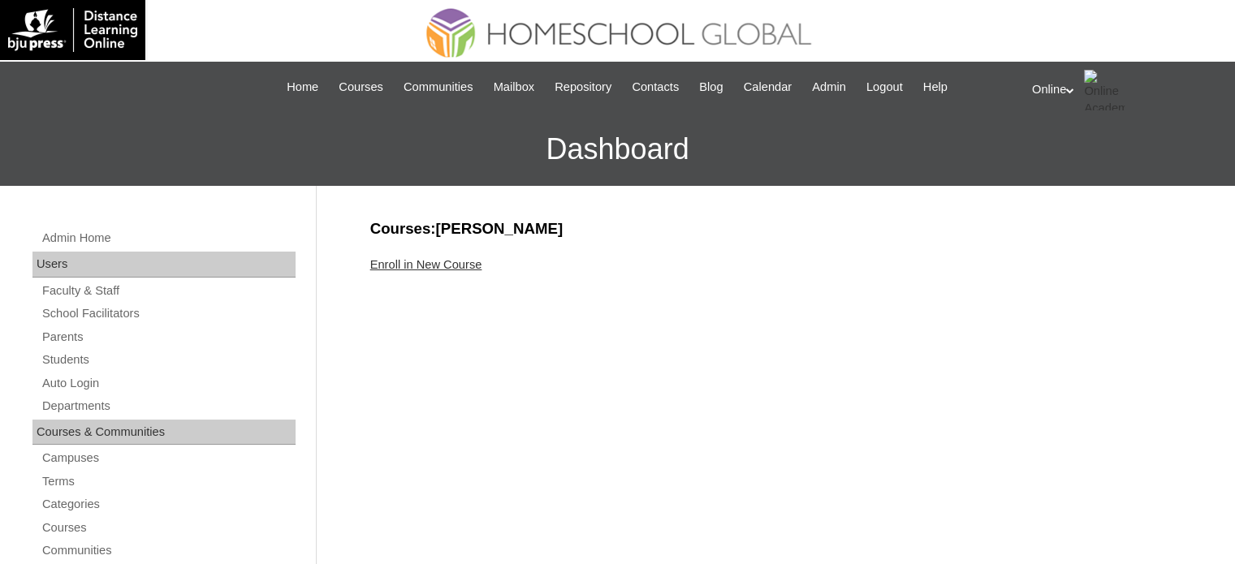
click at [450, 261] on link "Enroll in New Course" at bounding box center [426, 264] width 112 height 13
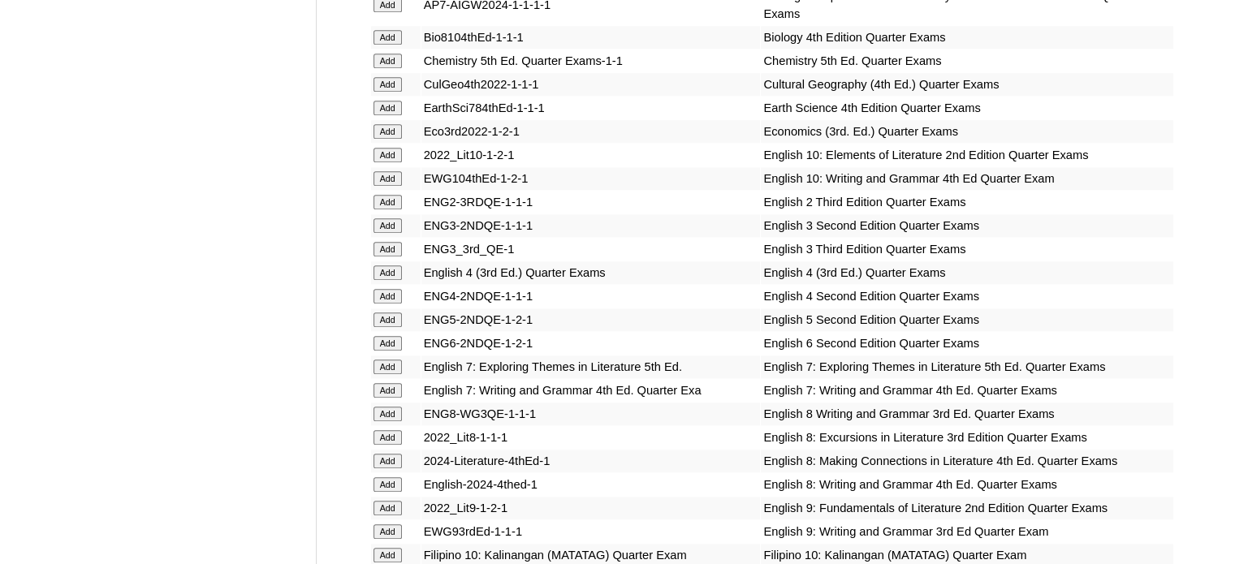
scroll to position [1624, 0]
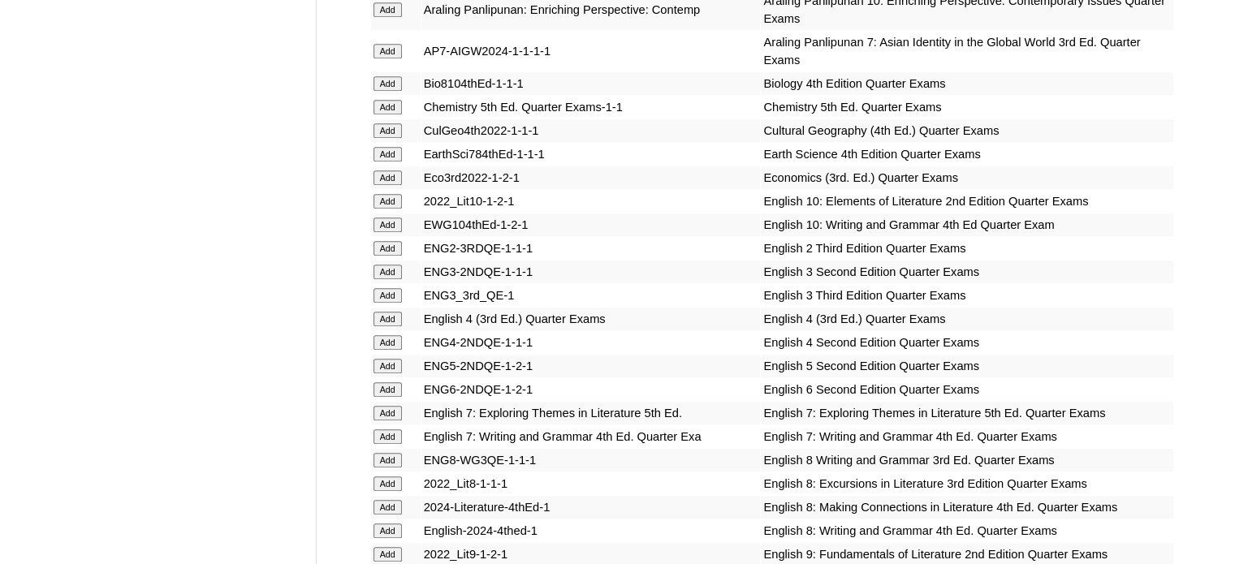
click at [378, 194] on input "Add" at bounding box center [388, 201] width 28 height 15
click at [393, 218] on input "Add" at bounding box center [388, 225] width 28 height 15
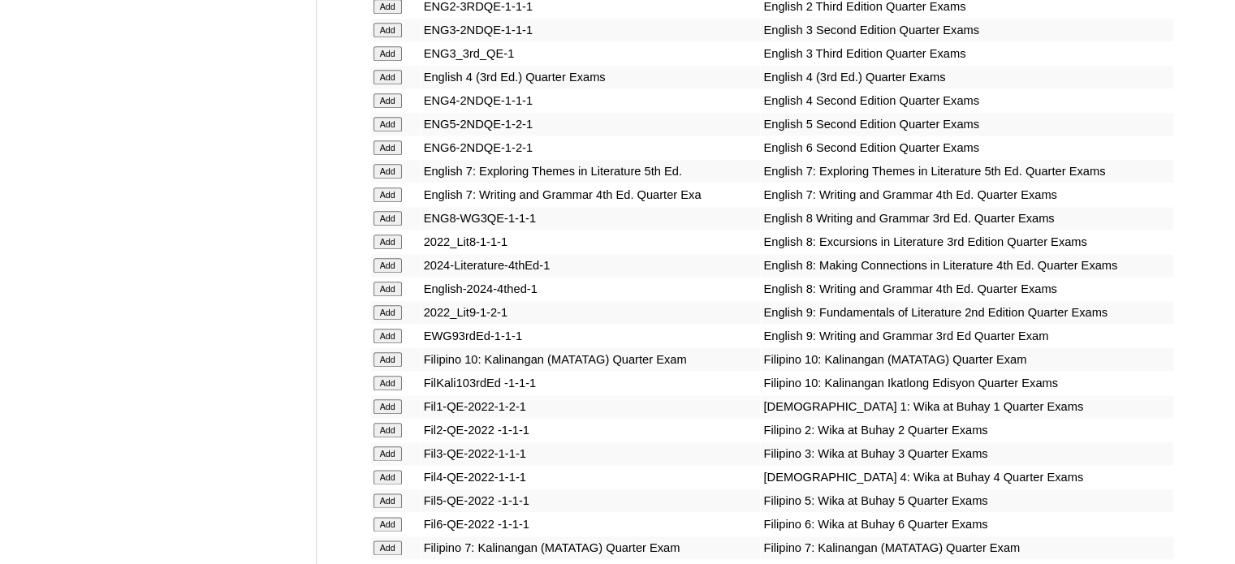
scroll to position [1937, 0]
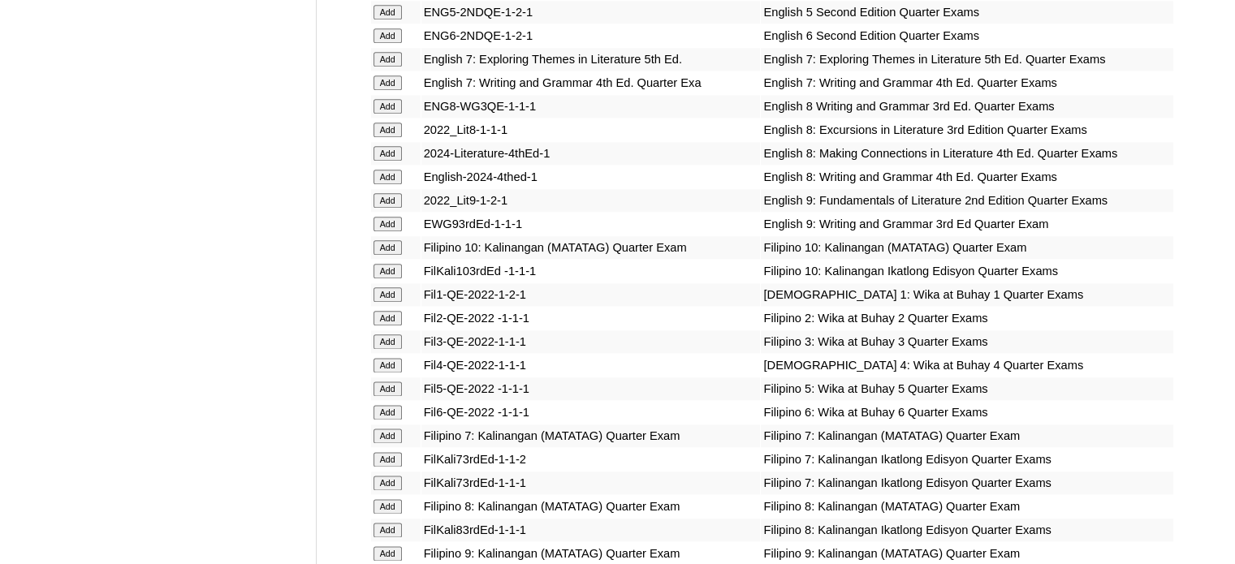
scroll to position [1949, 0]
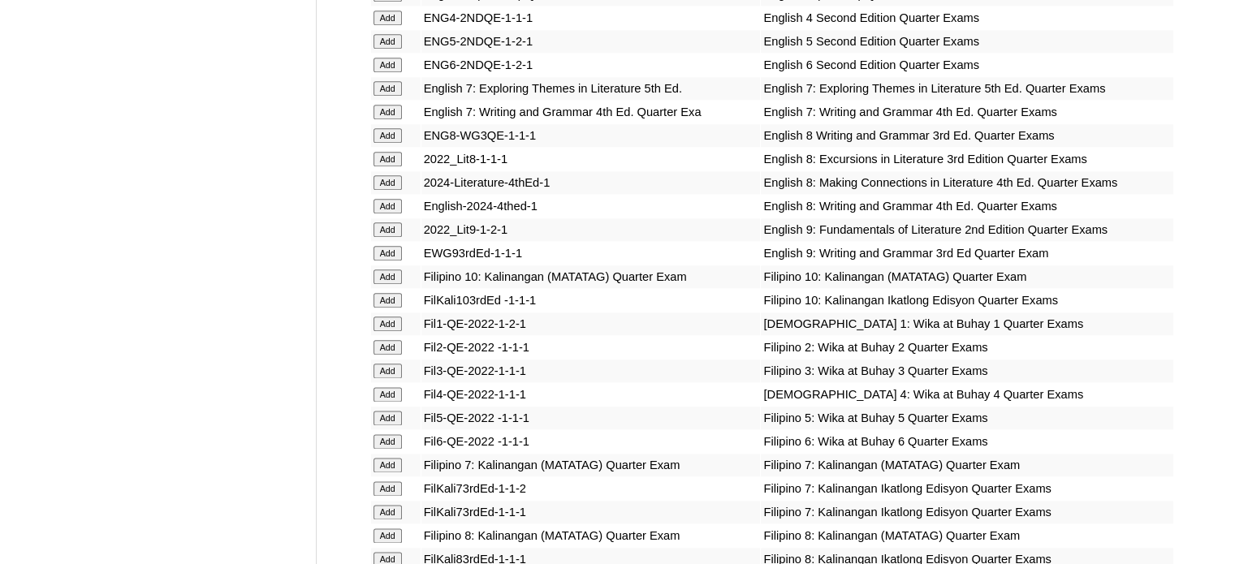
click at [389, 279] on input "Add" at bounding box center [388, 277] width 28 height 15
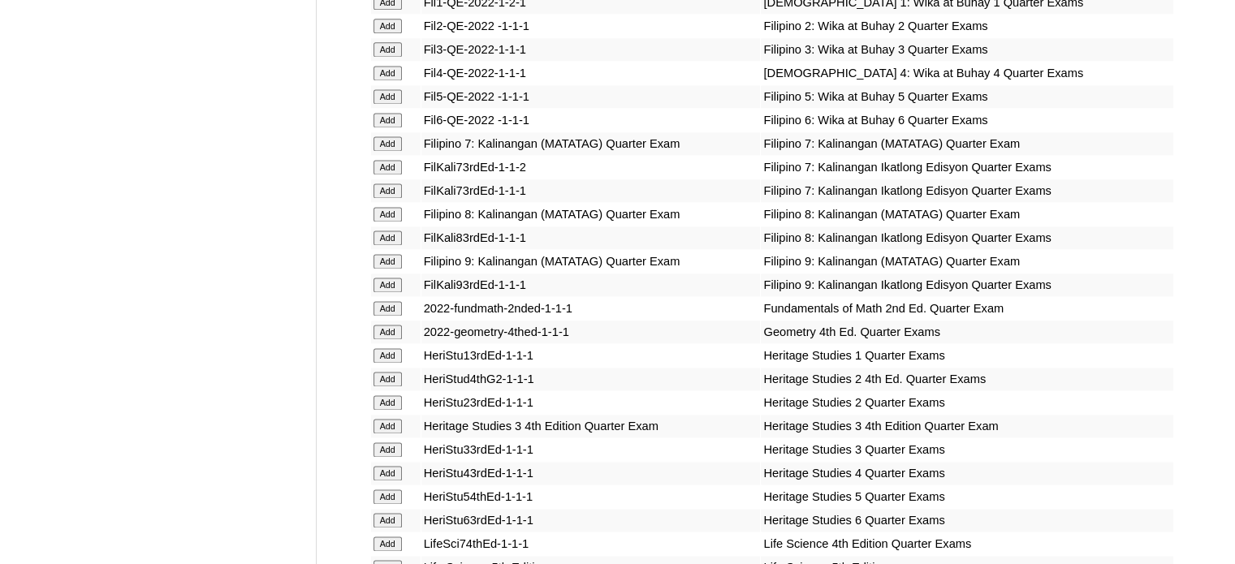
scroll to position [2274, 0]
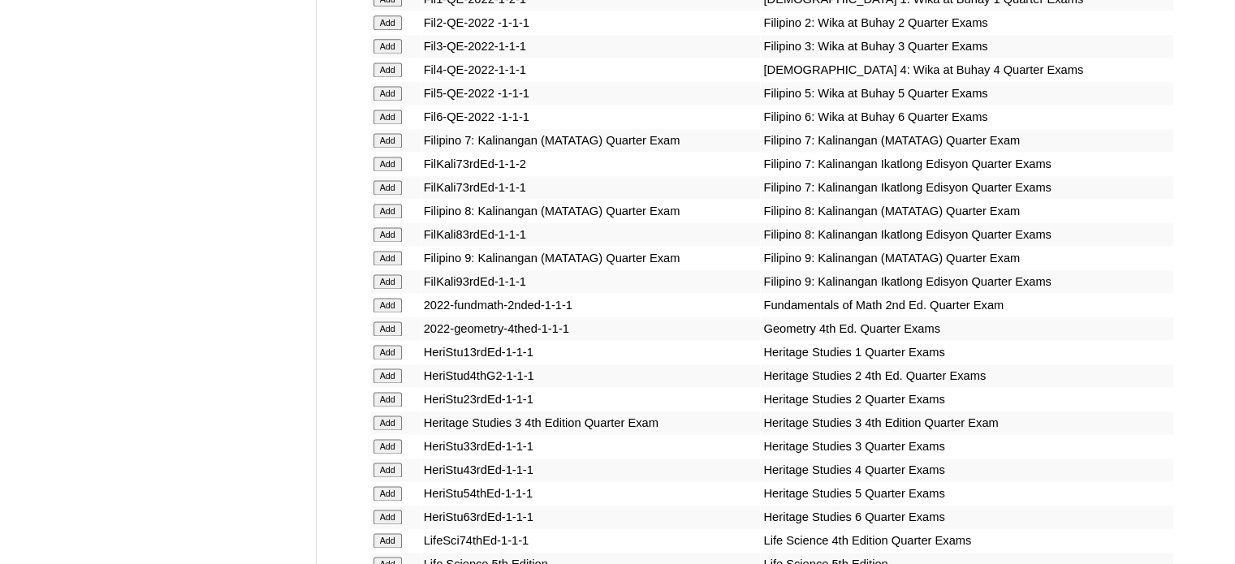
click at [394, 331] on input "Add" at bounding box center [388, 329] width 28 height 15
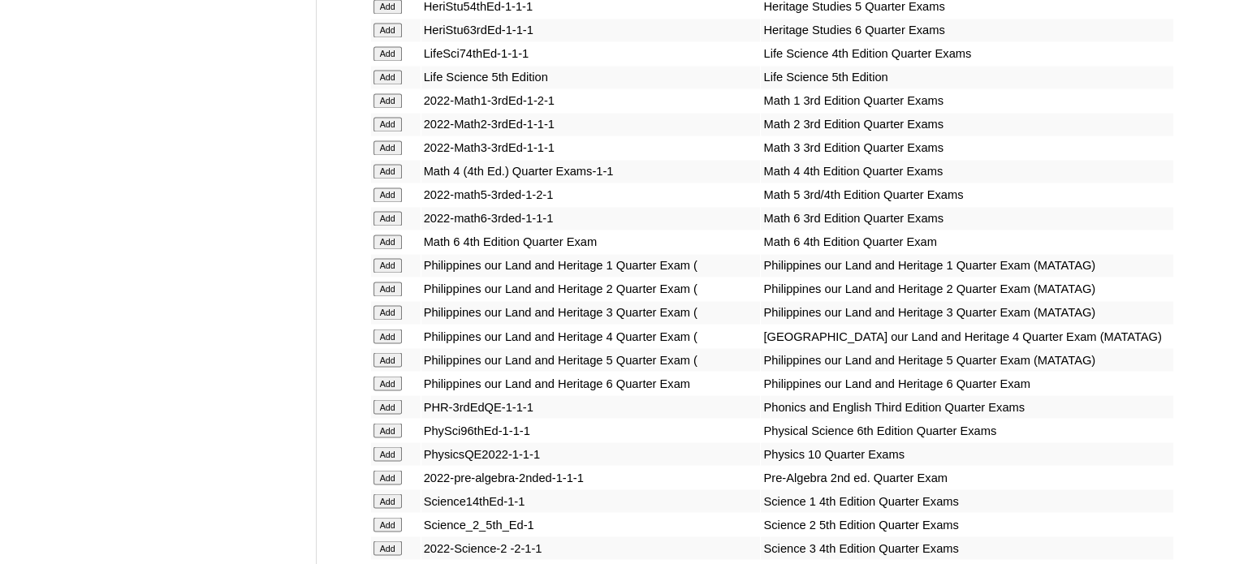
scroll to position [2831, 0]
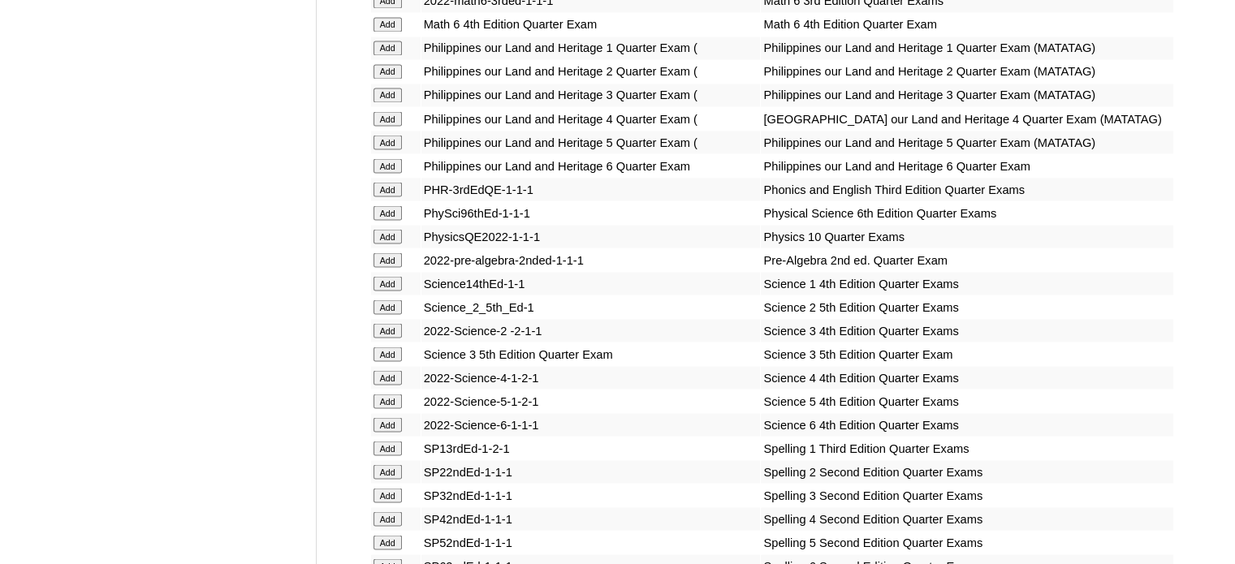
scroll to position [3005, 0]
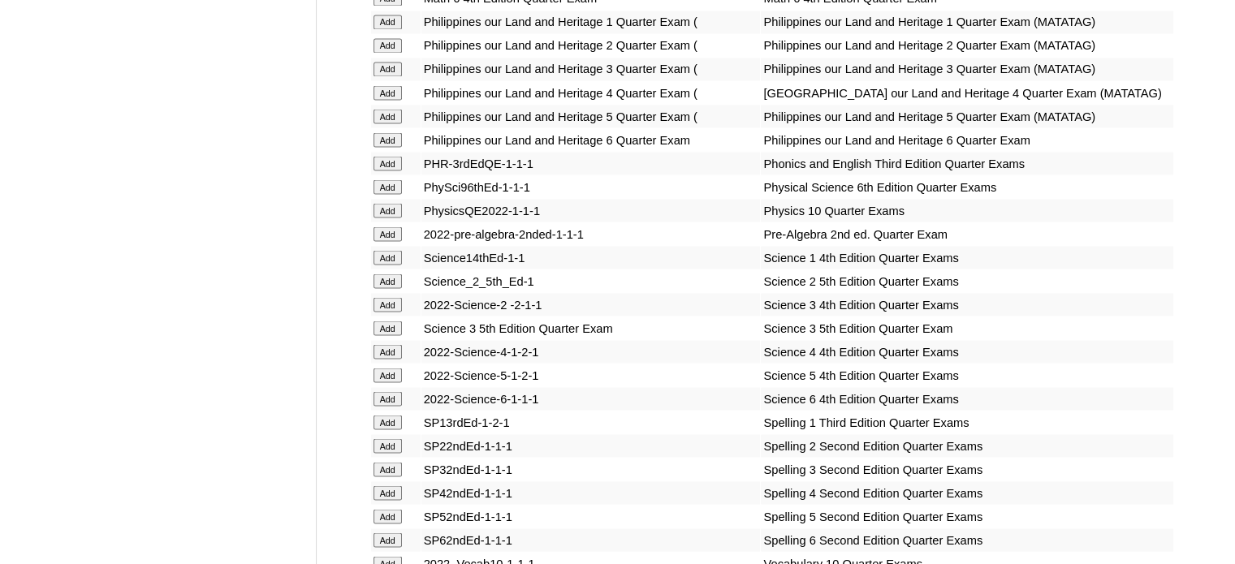
click at [381, 218] on input "Add" at bounding box center [388, 210] width 28 height 15
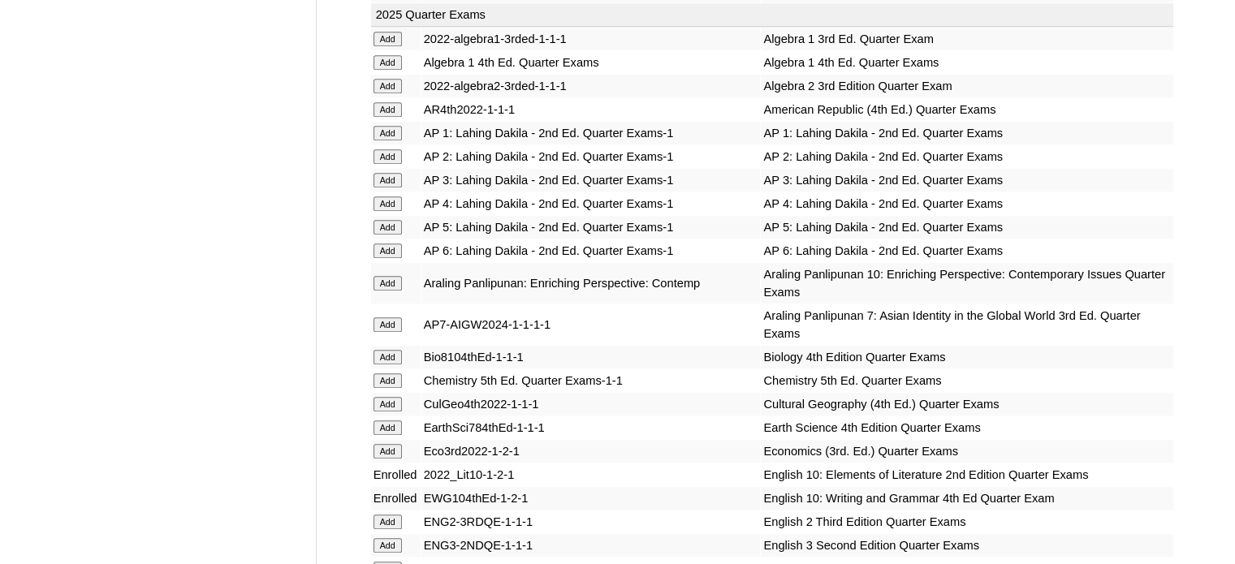
scroll to position [1299, 0]
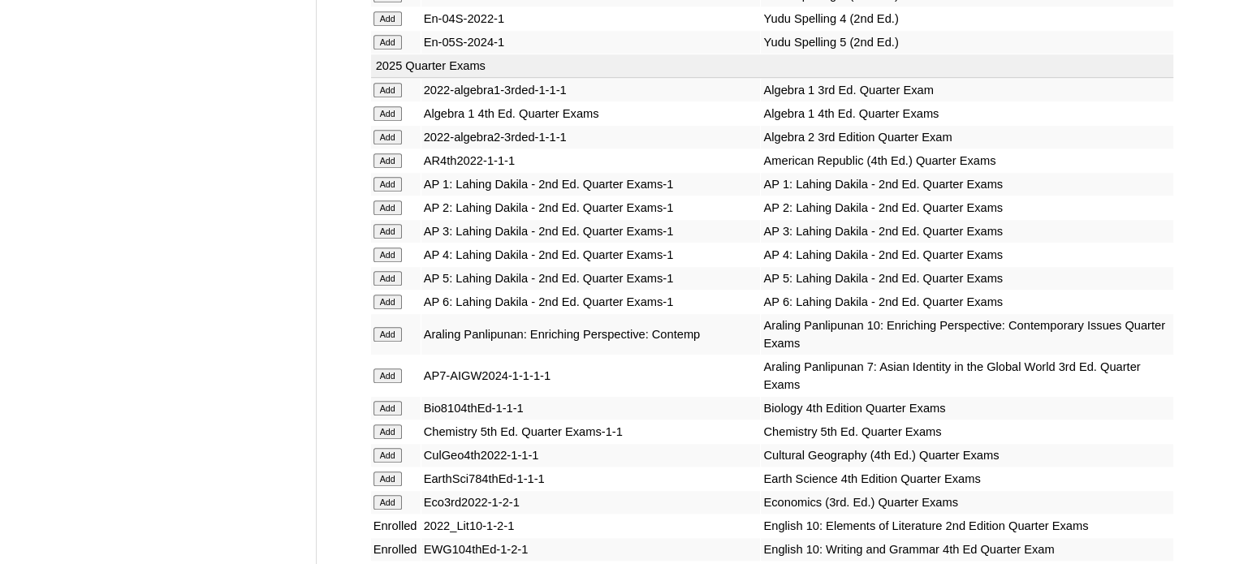
click at [385, 327] on input "Add" at bounding box center [388, 334] width 28 height 15
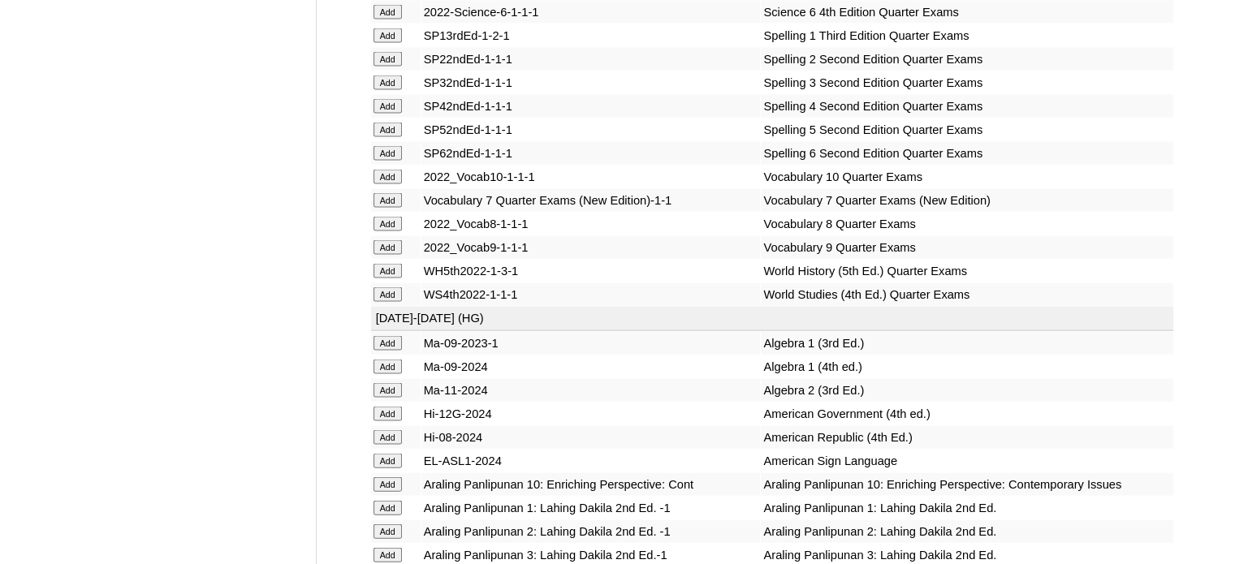
scroll to position [3411, 0]
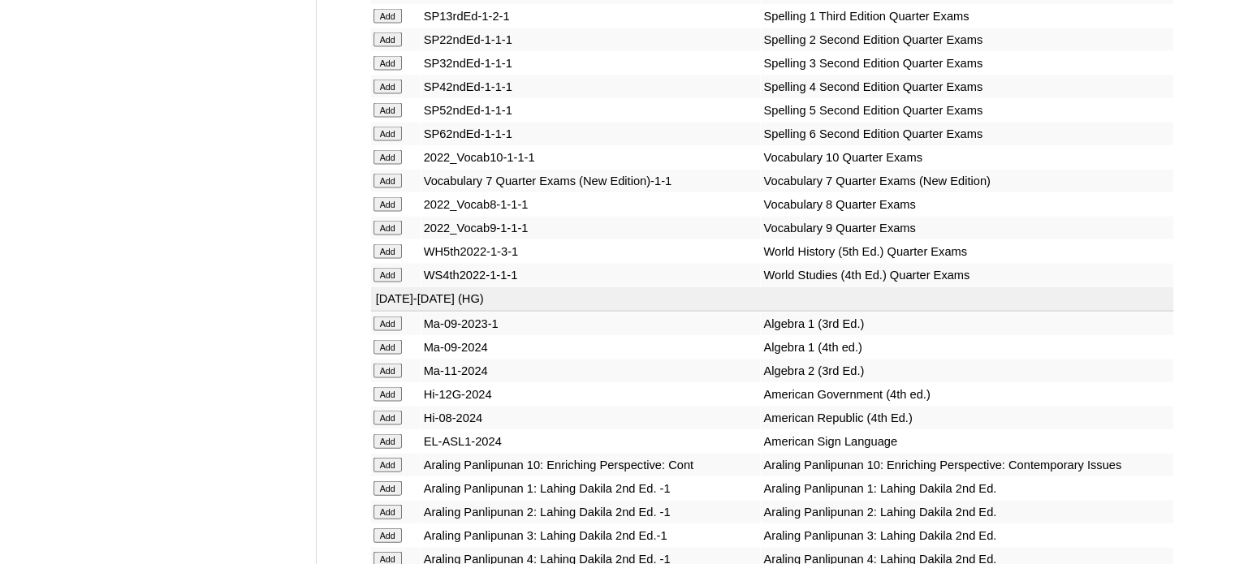
click at [400, 165] on input "Add" at bounding box center [388, 157] width 28 height 15
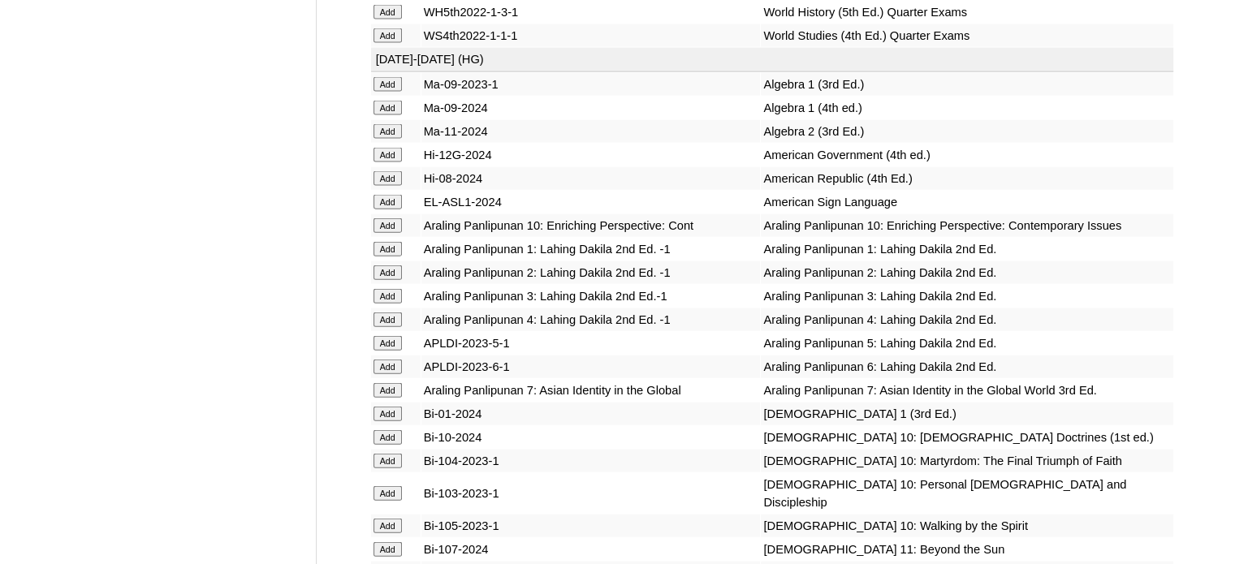
scroll to position [3655, 0]
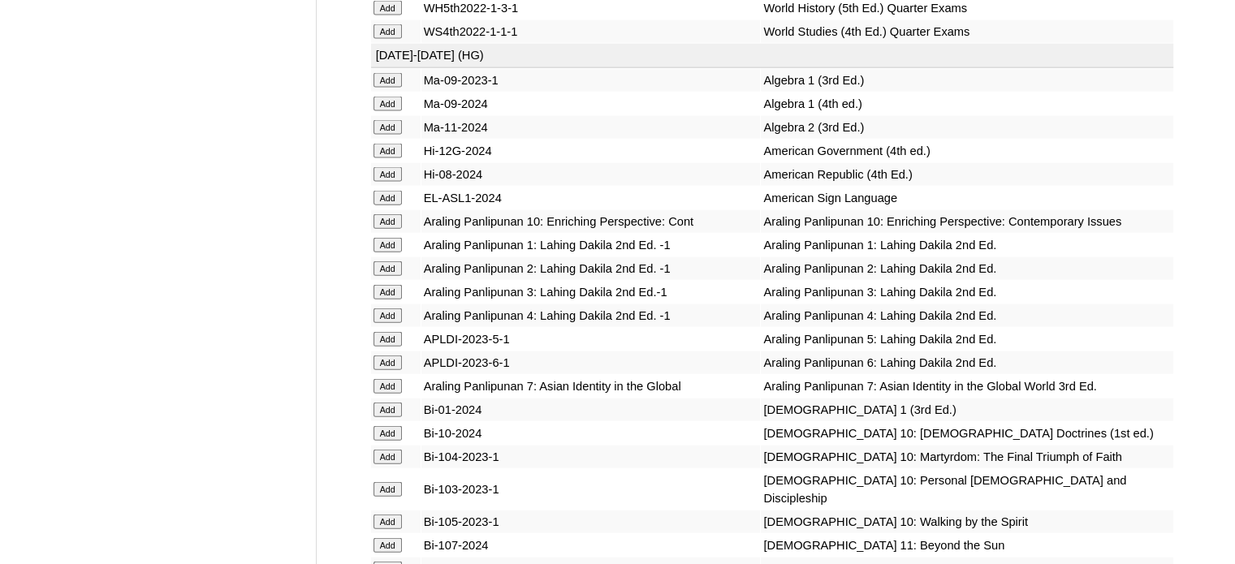
click at [387, 229] on input "Add" at bounding box center [388, 221] width 28 height 15
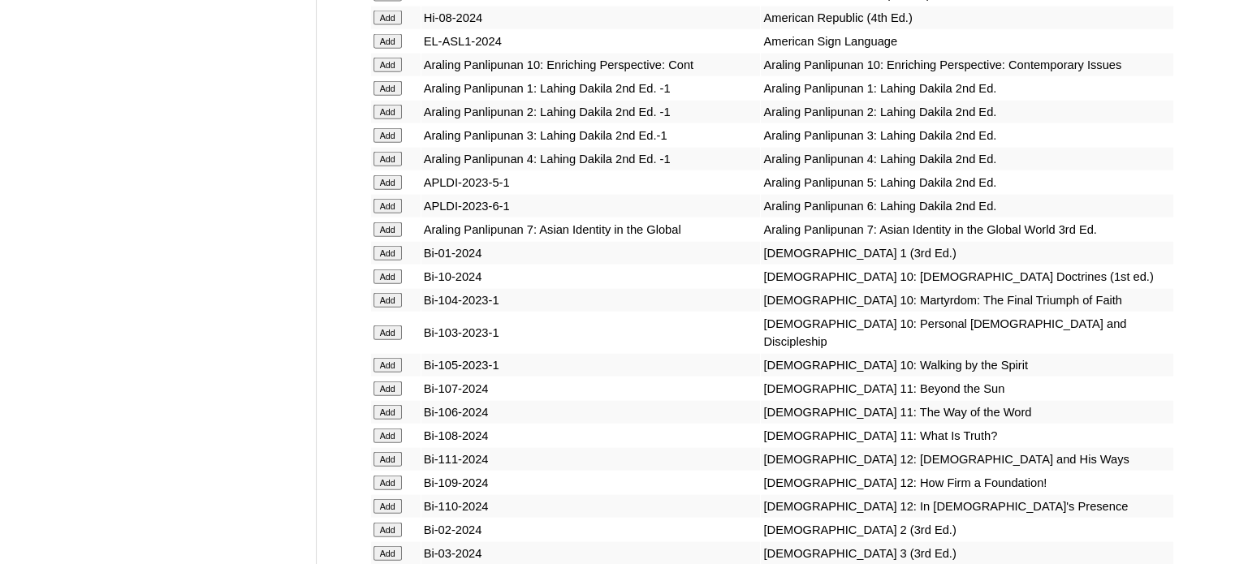
scroll to position [3817, 0]
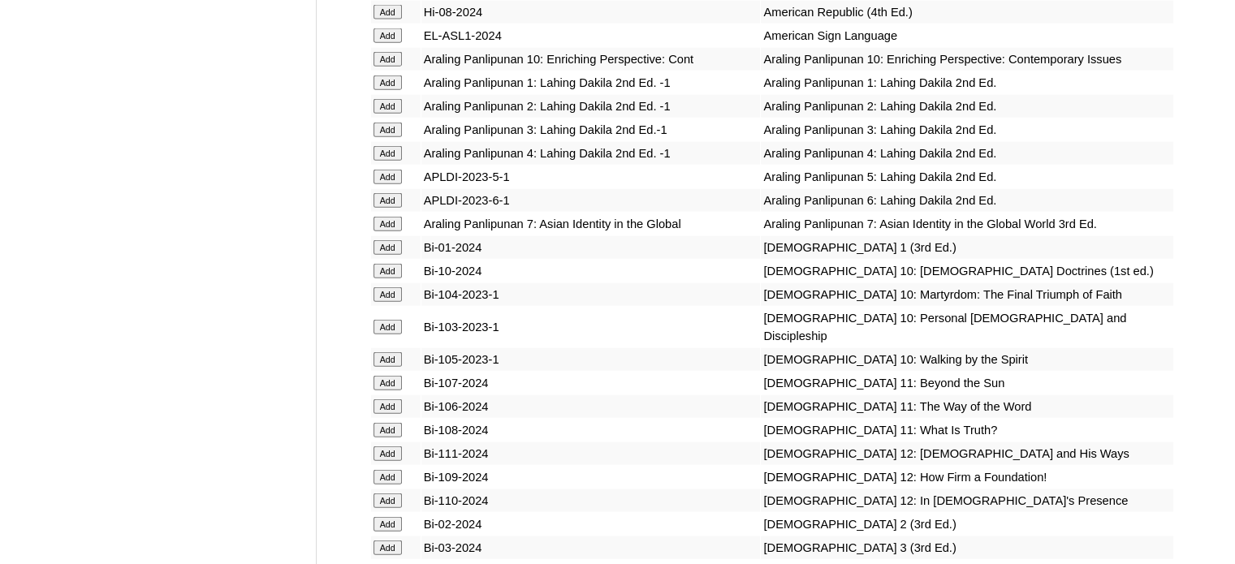
click at [390, 279] on input "Add" at bounding box center [388, 271] width 28 height 15
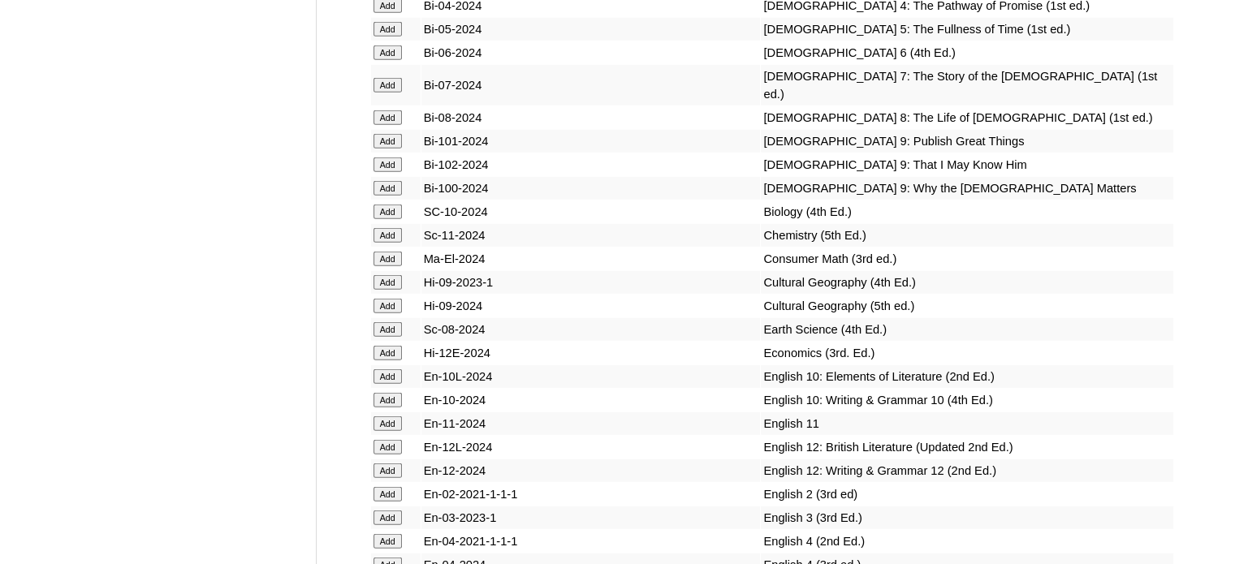
scroll to position [4386, 0]
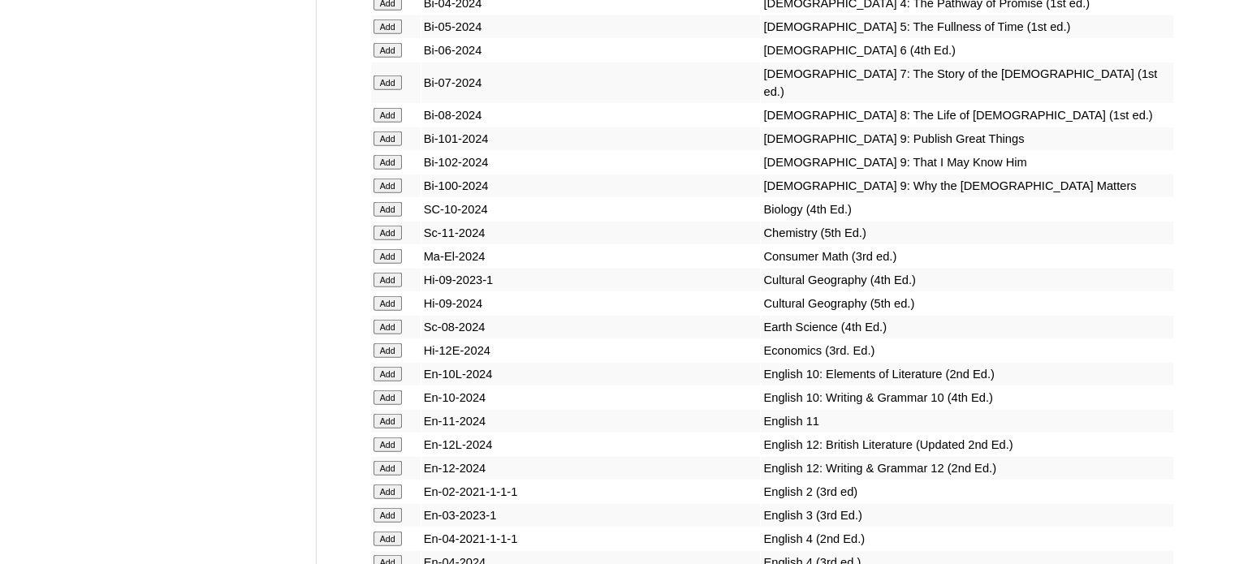
click at [393, 382] on input "Add" at bounding box center [388, 374] width 28 height 15
click at [396, 405] on input "Add" at bounding box center [388, 398] width 28 height 15
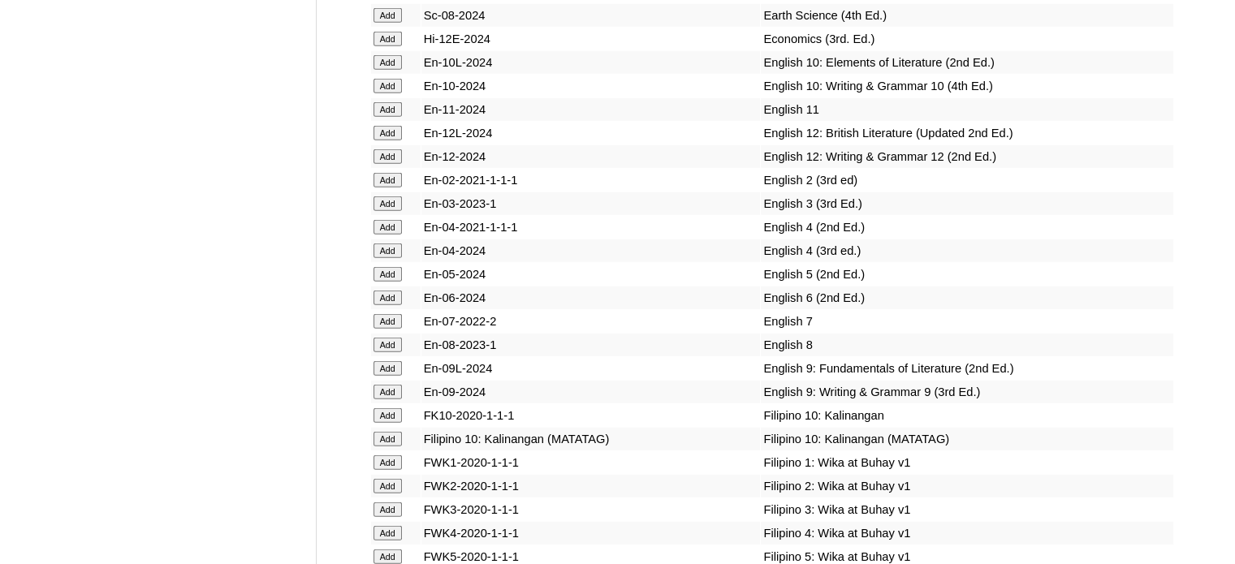
scroll to position [4710, 0]
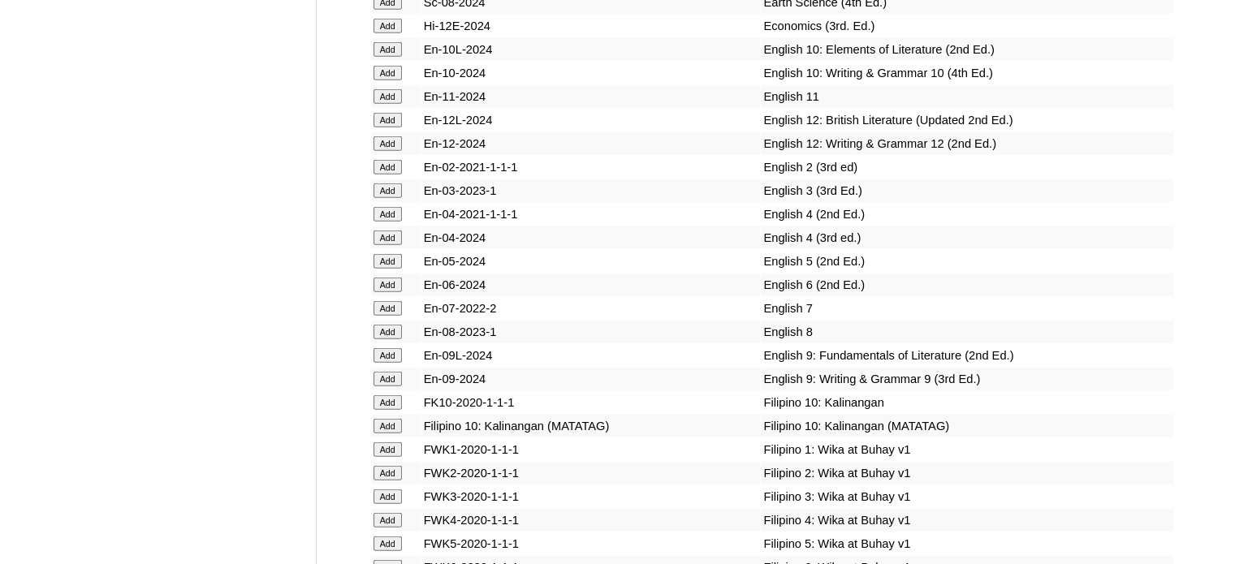
click at [400, 434] on input "Add" at bounding box center [388, 426] width 28 height 15
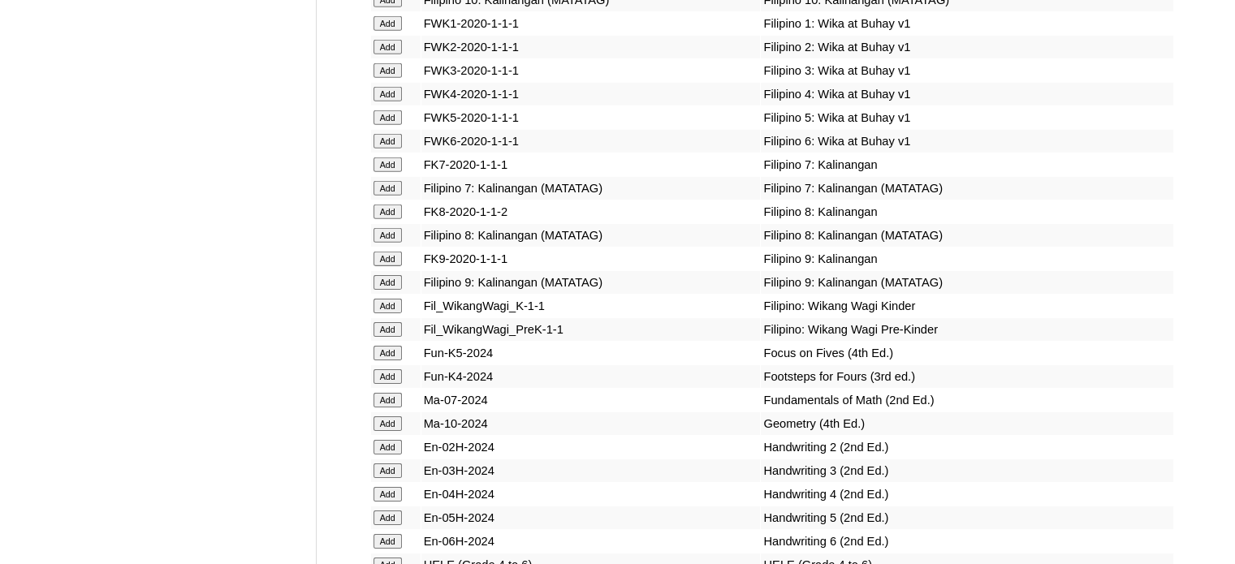
scroll to position [5198, 0]
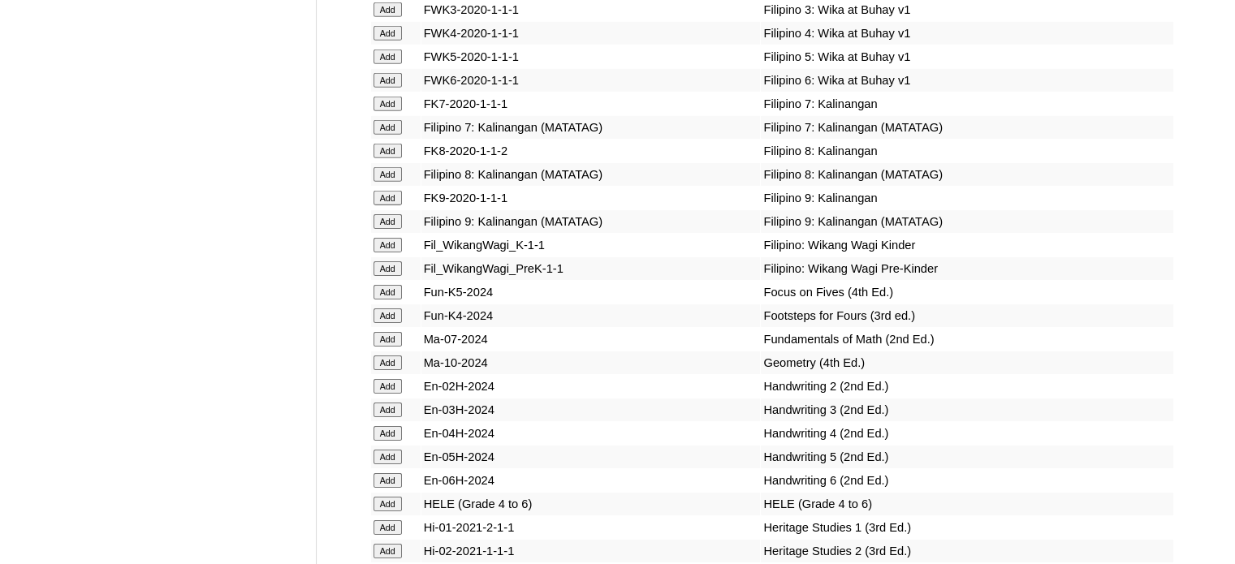
click at [383, 370] on input "Add" at bounding box center [388, 363] width 28 height 15
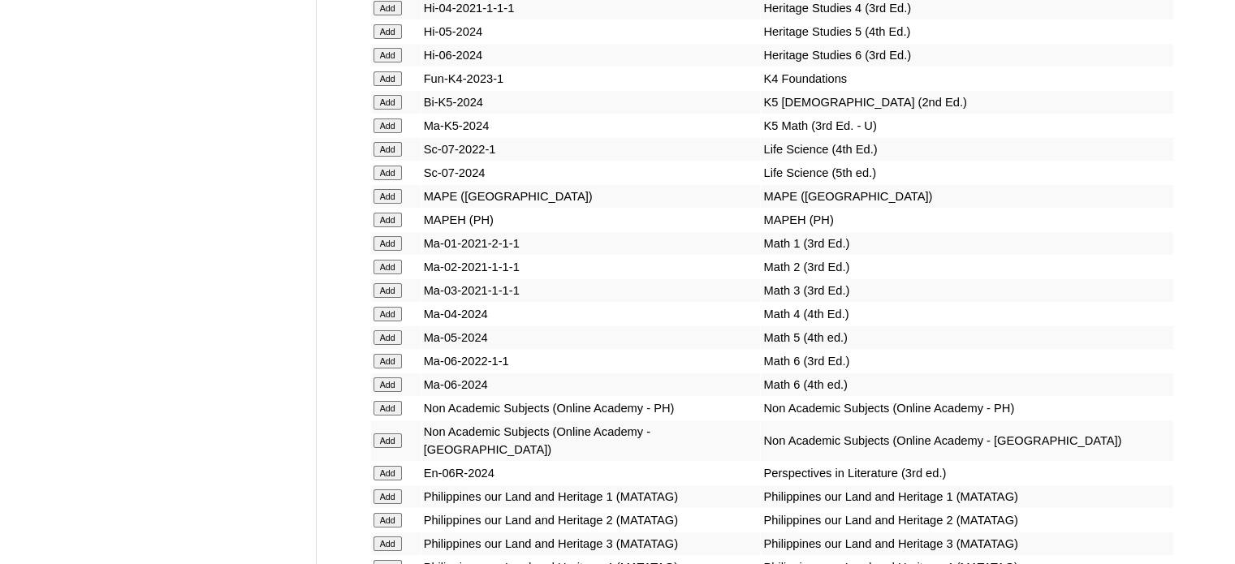
scroll to position [5847, 0]
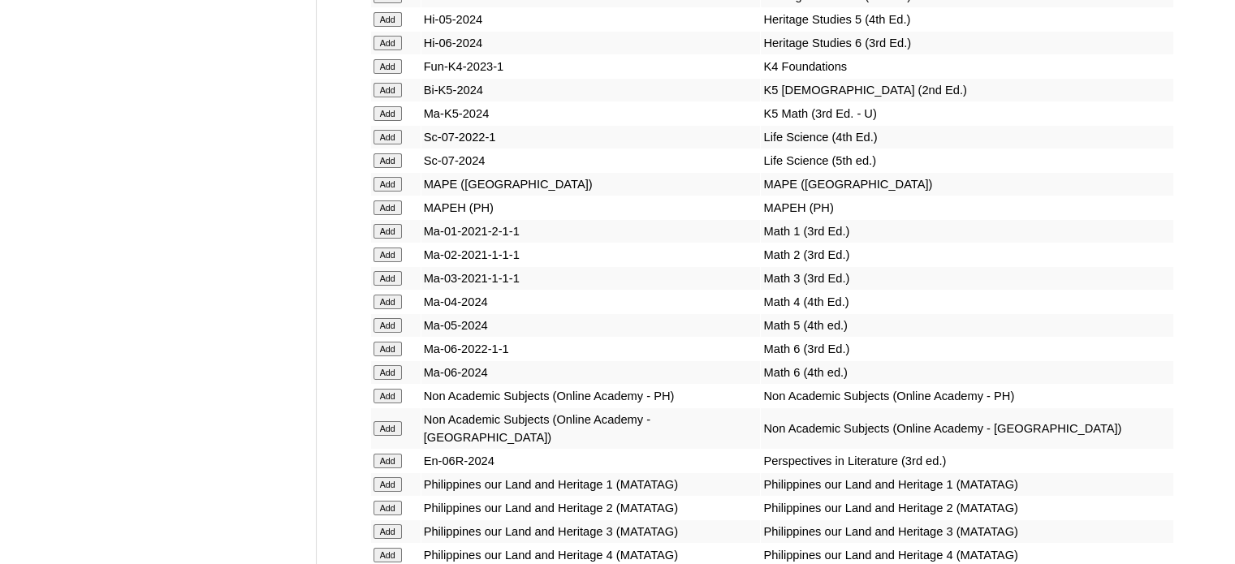
click at [397, 404] on input "Add" at bounding box center [388, 396] width 28 height 15
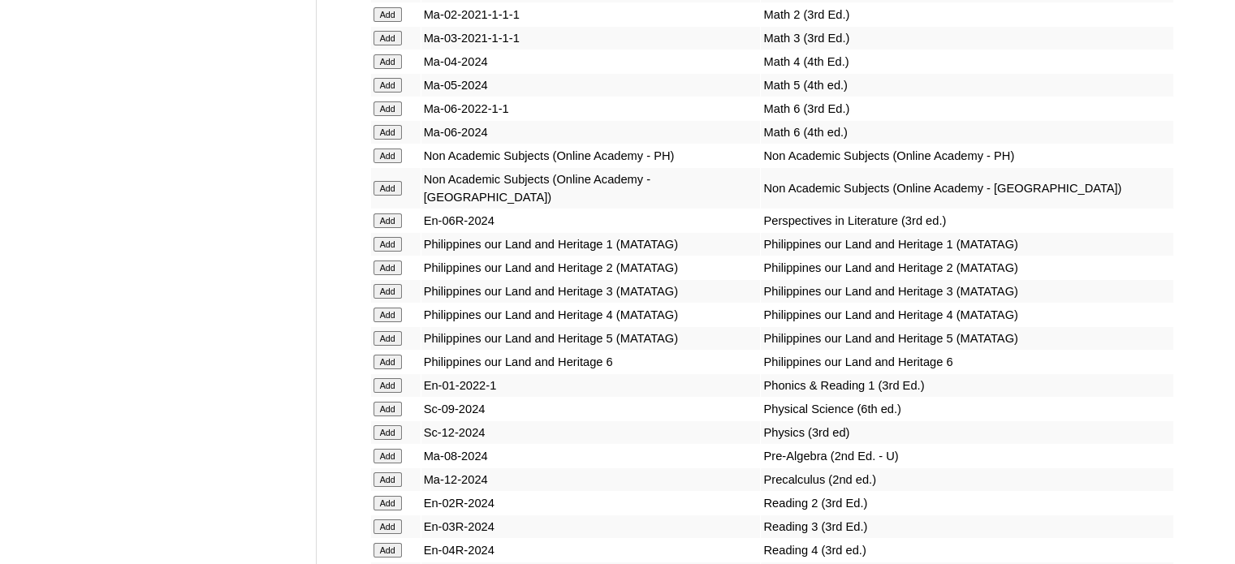
scroll to position [6091, 0]
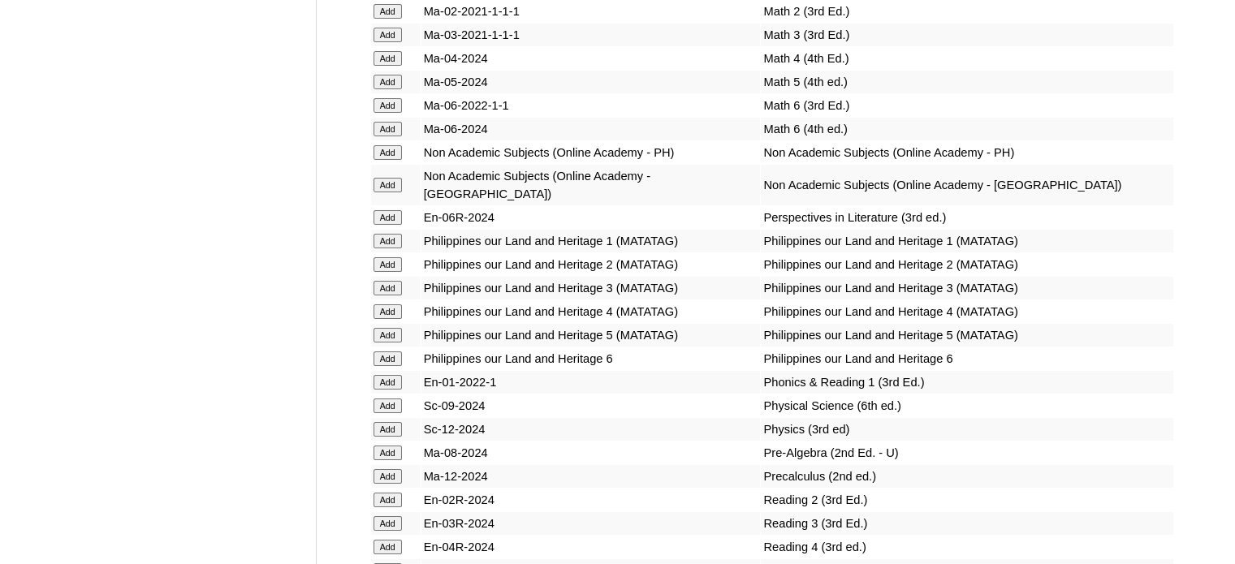
click at [393, 437] on input "Add" at bounding box center [388, 429] width 28 height 15
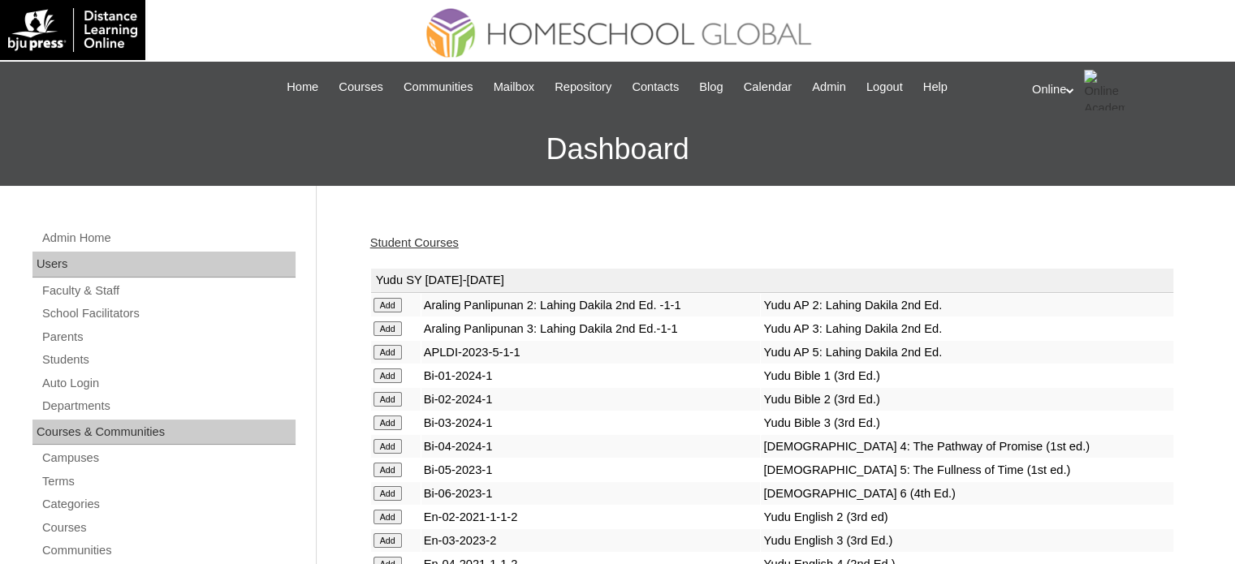
click at [449, 243] on link "Student Courses" at bounding box center [414, 242] width 89 height 13
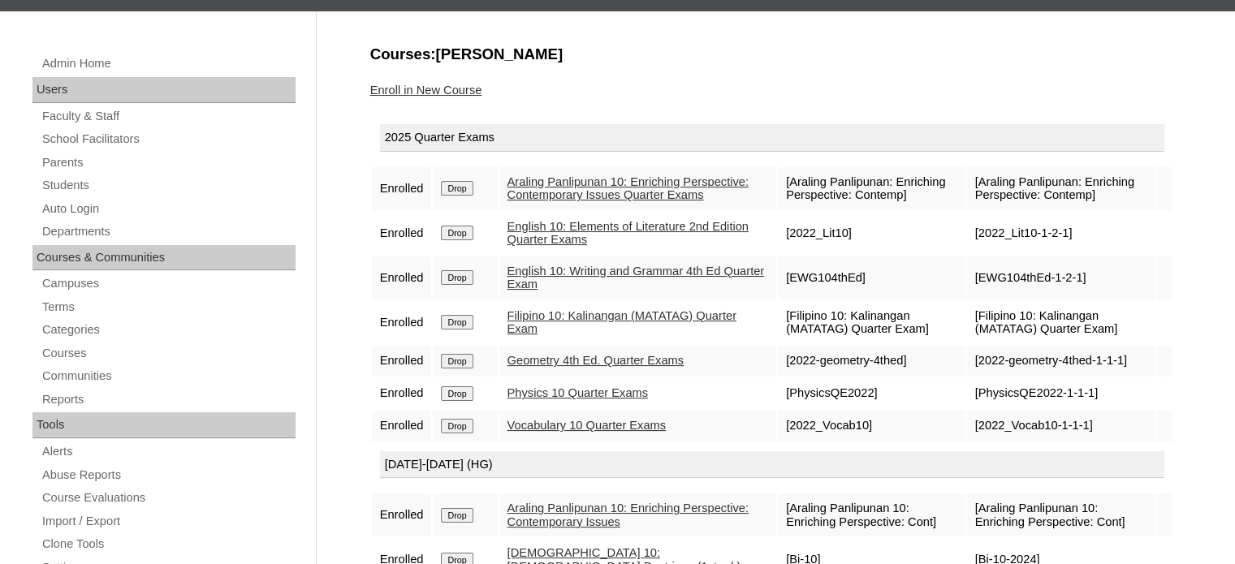
scroll to position [162, 0]
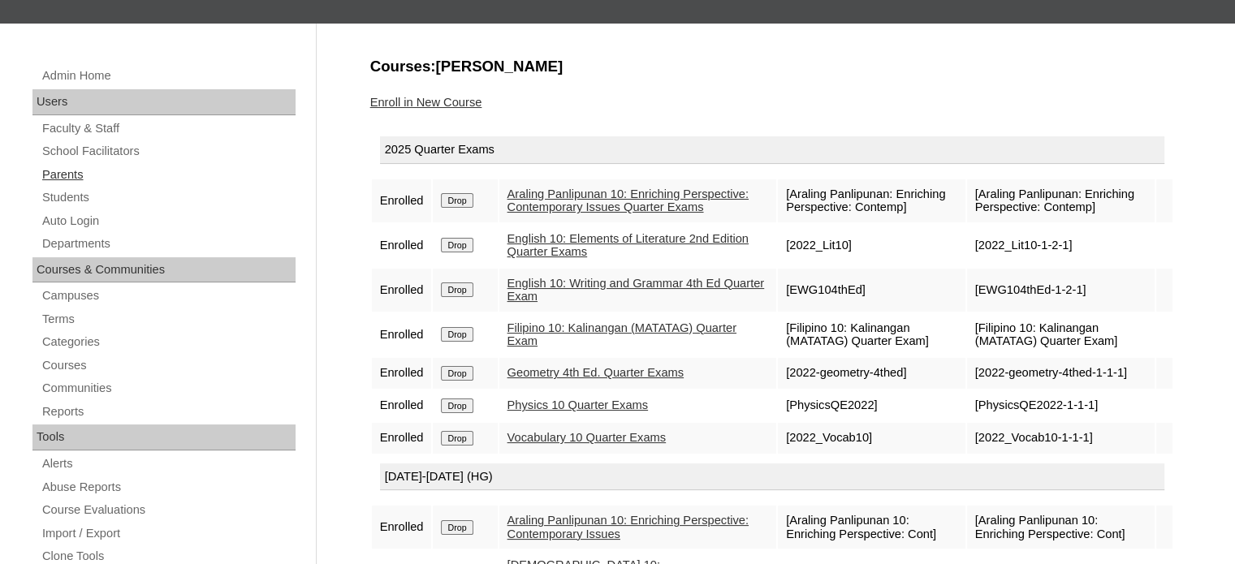
click at [103, 172] on link "Parents" at bounding box center [168, 175] width 255 height 20
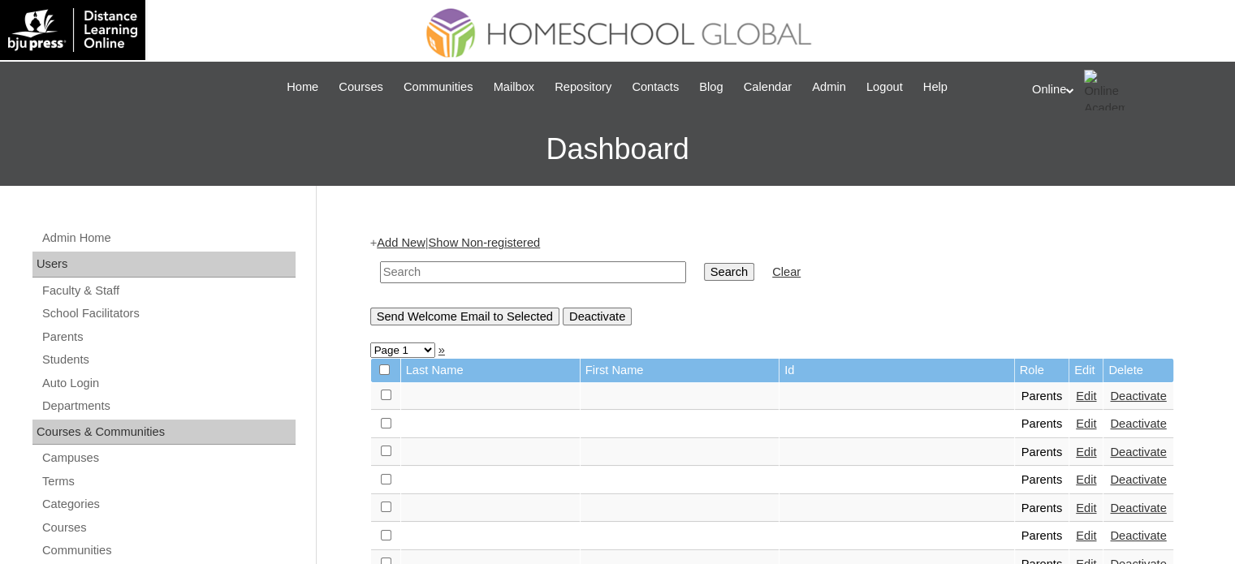
click at [419, 271] on input "text" at bounding box center [533, 273] width 306 height 22
type input "adona"
click at [704, 263] on input "Search" at bounding box center [729, 272] width 50 height 18
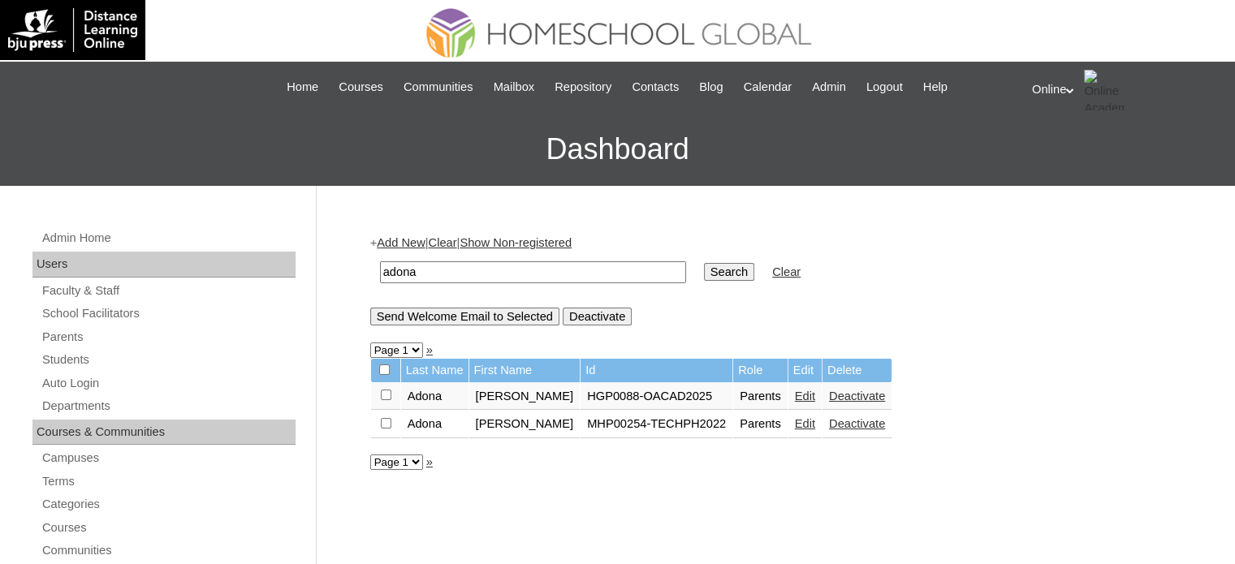
click at [795, 398] on link "Edit" at bounding box center [805, 396] width 20 height 13
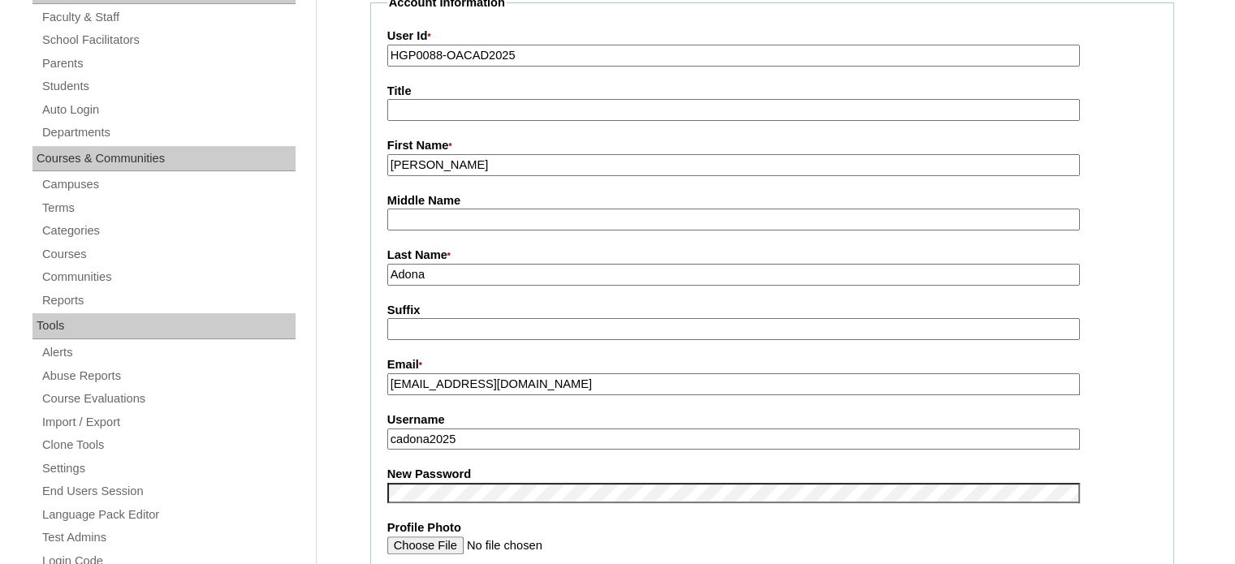
scroll to position [325, 0]
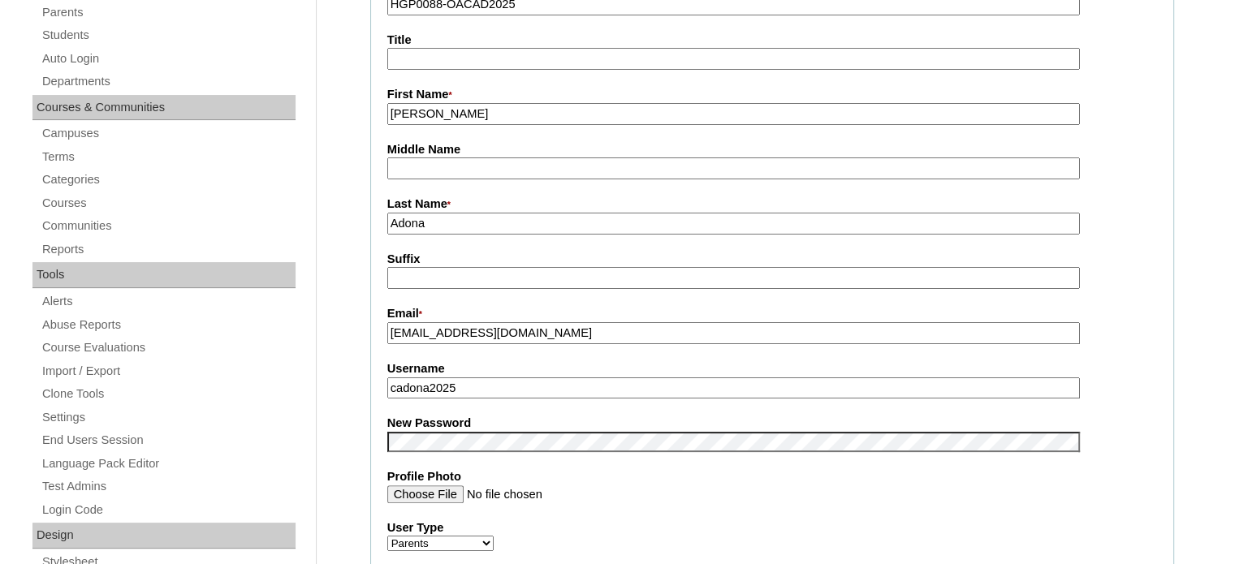
click at [486, 382] on input "cadona2025" at bounding box center [733, 389] width 693 height 22
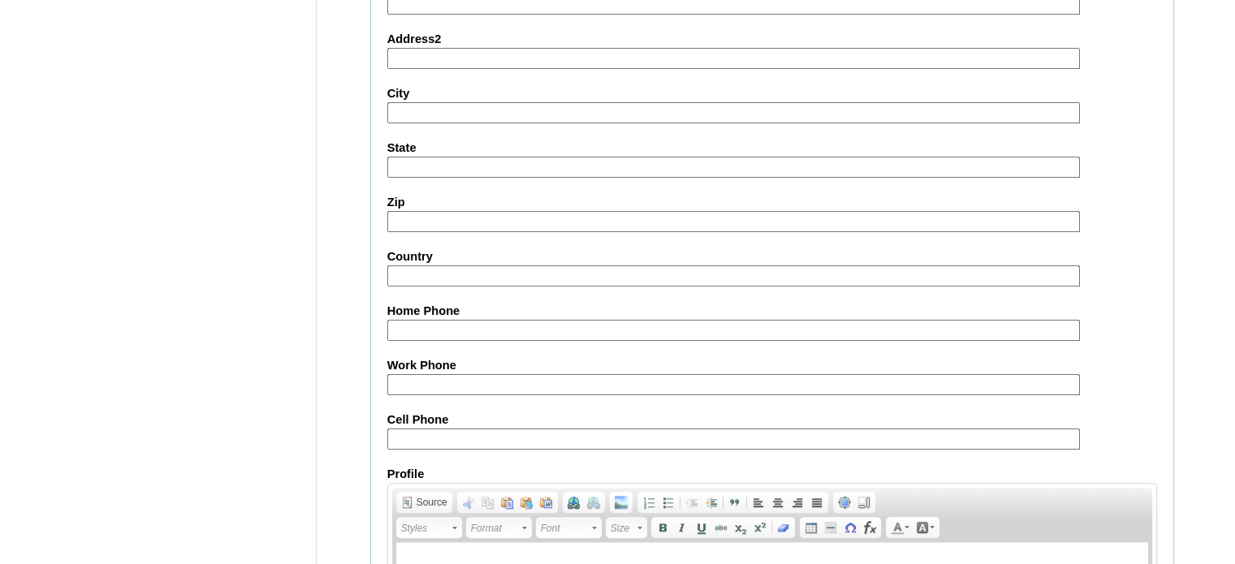
scroll to position [1554, 0]
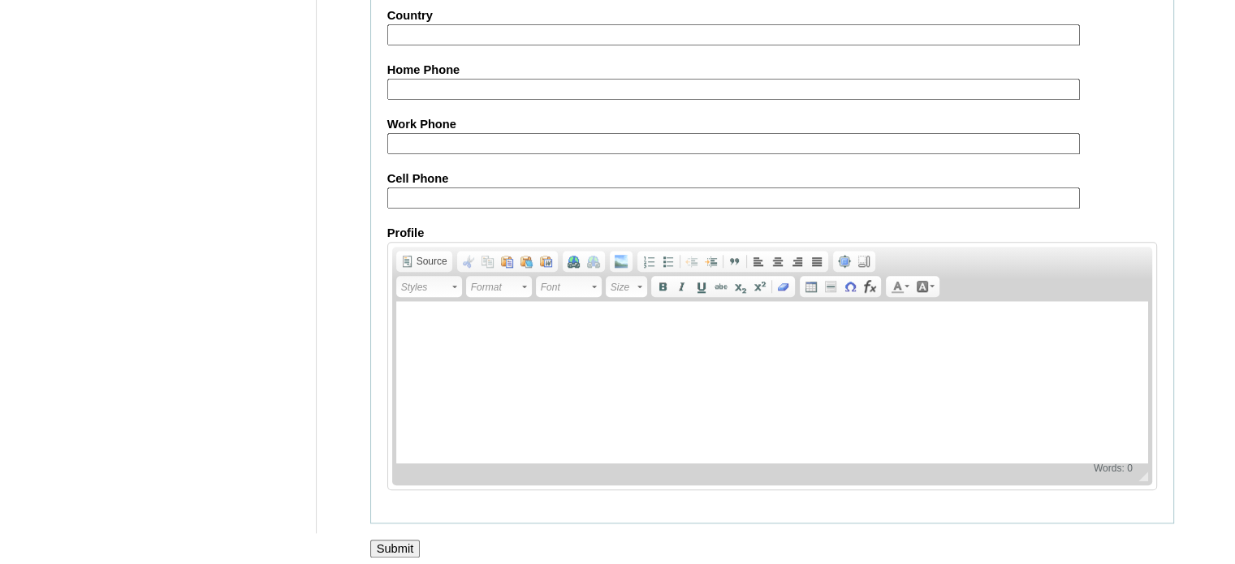
click at [404, 540] on input "Submit" at bounding box center [395, 549] width 50 height 18
